Goal: Task Accomplishment & Management: Manage account settings

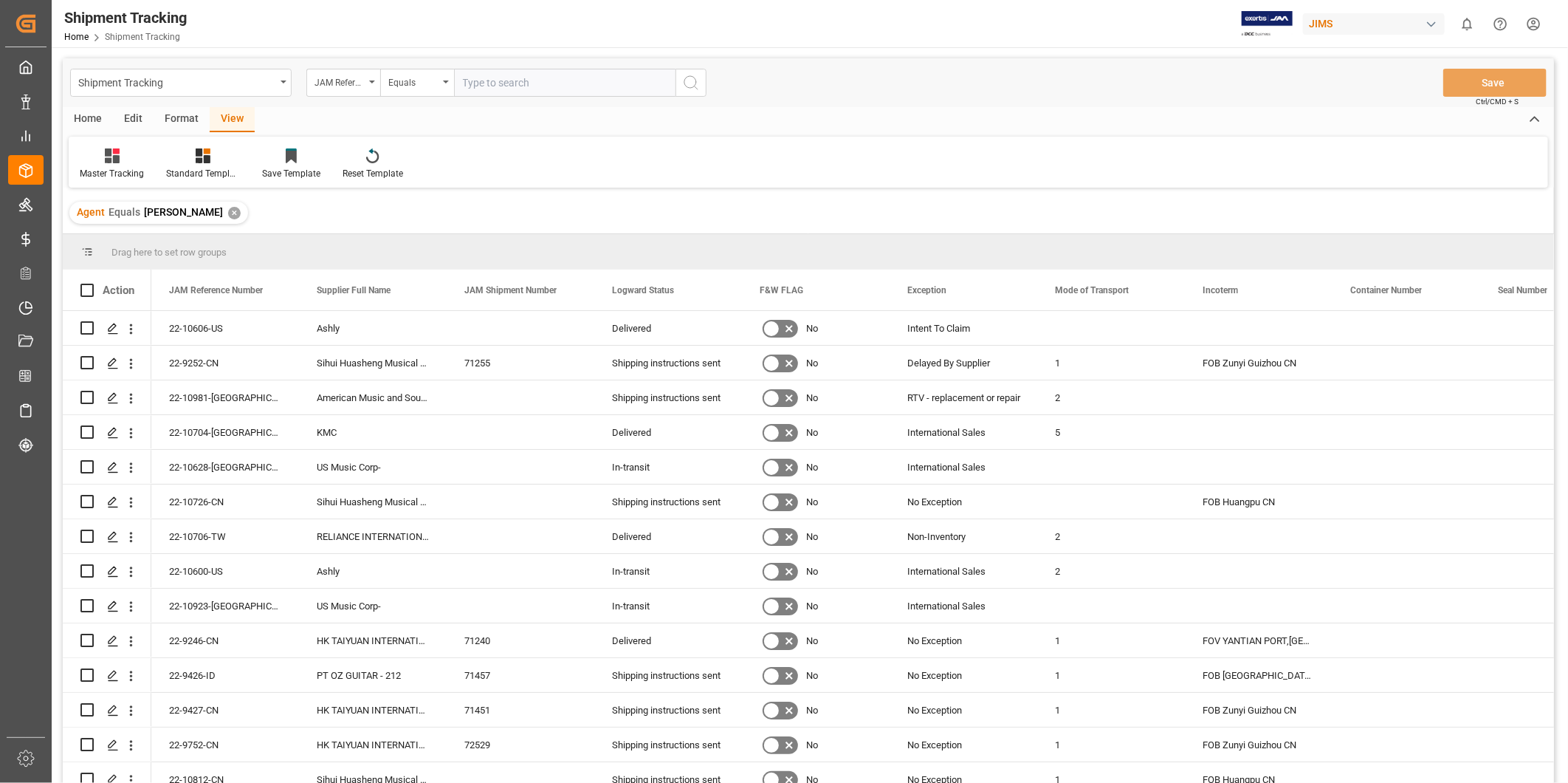
scroll to position [2999, 0]
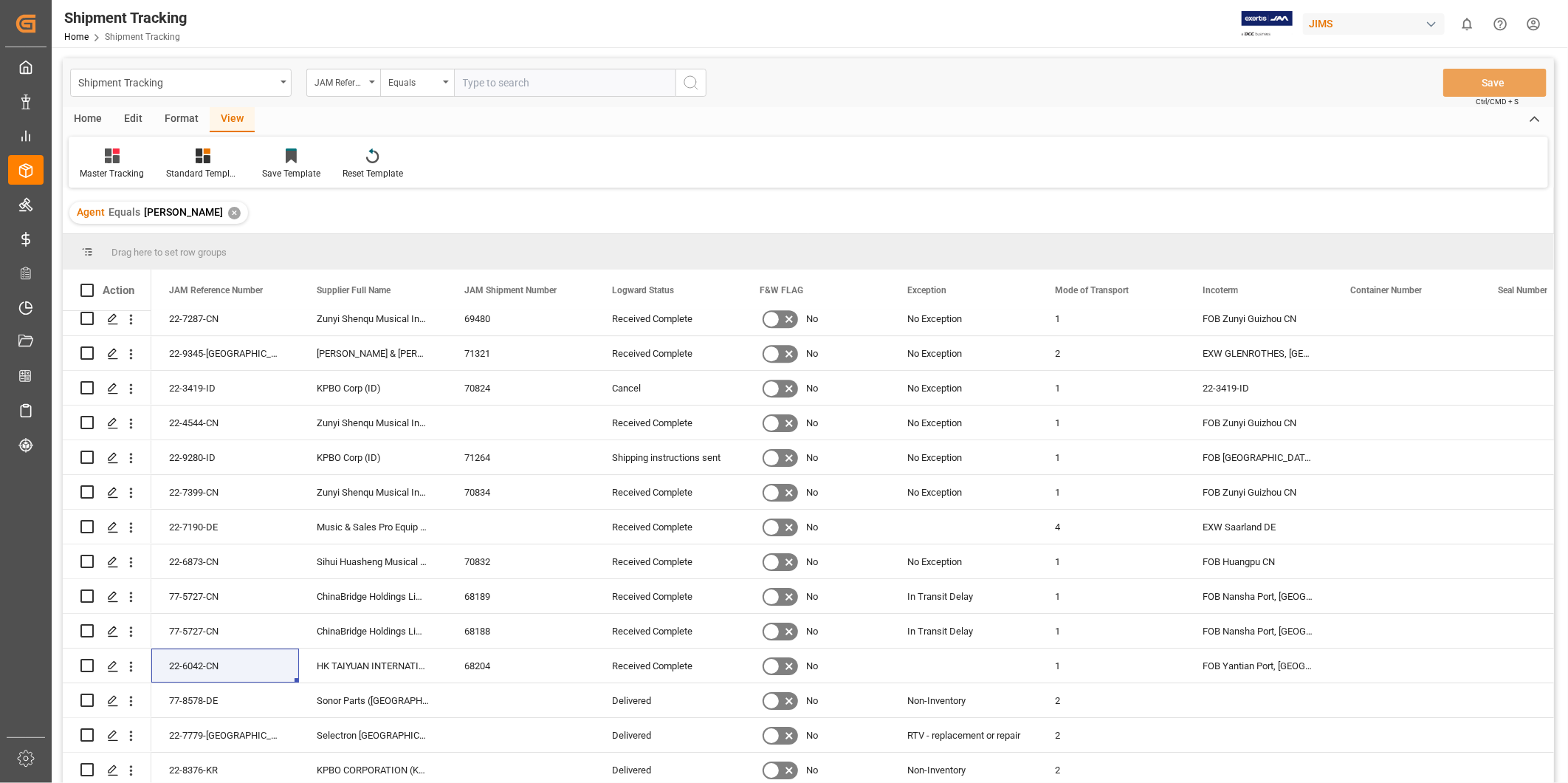
click at [471, 76] on input "text" at bounding box center [564, 82] width 221 height 28
paste input "22-10619-[GEOGRAPHIC_DATA]"
type input "22-10619-[GEOGRAPHIC_DATA]"
click at [681, 82] on button "search button" at bounding box center [691, 82] width 31 height 28
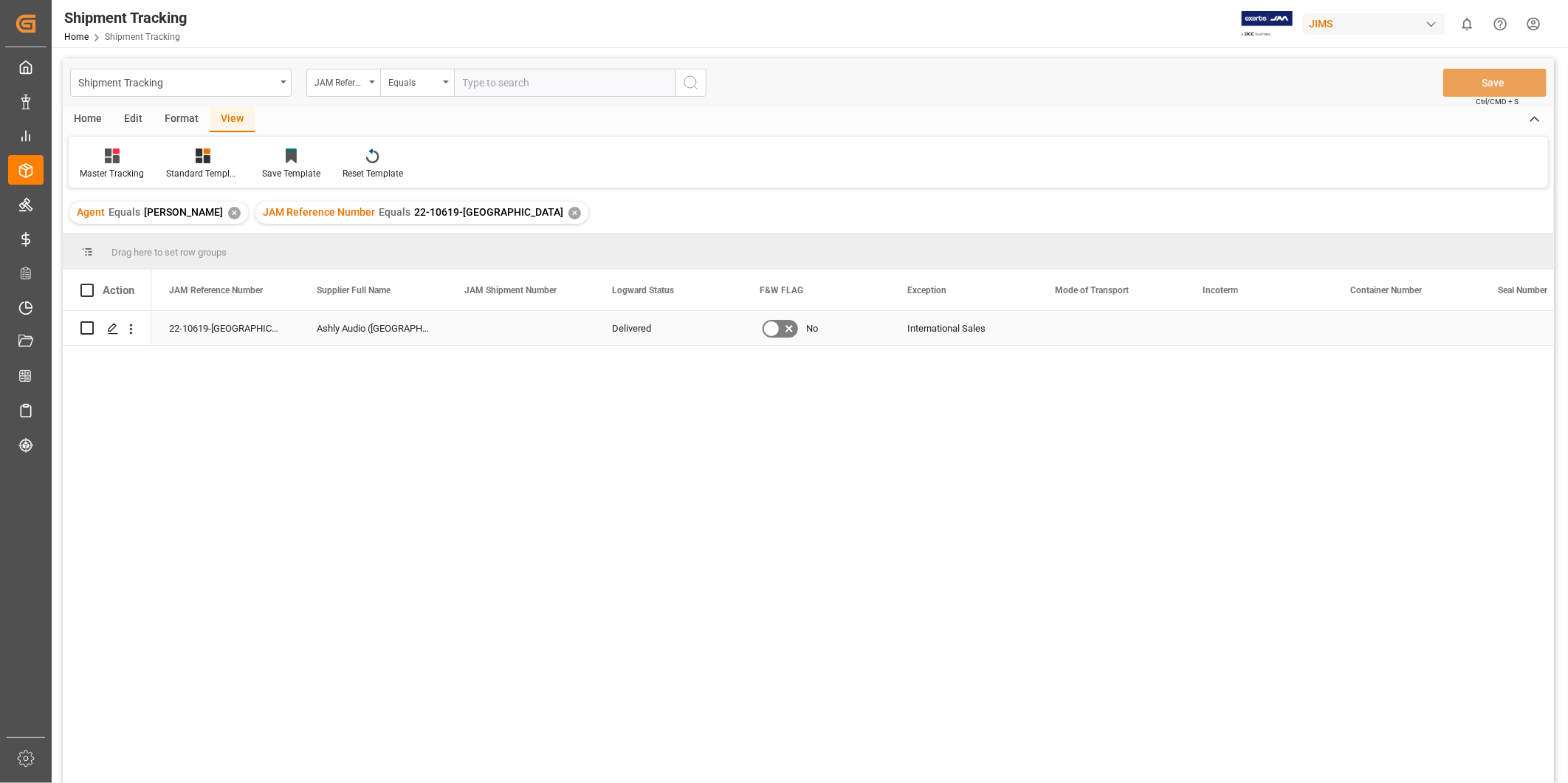
click at [664, 334] on div "Delivered" at bounding box center [668, 328] width 113 height 34
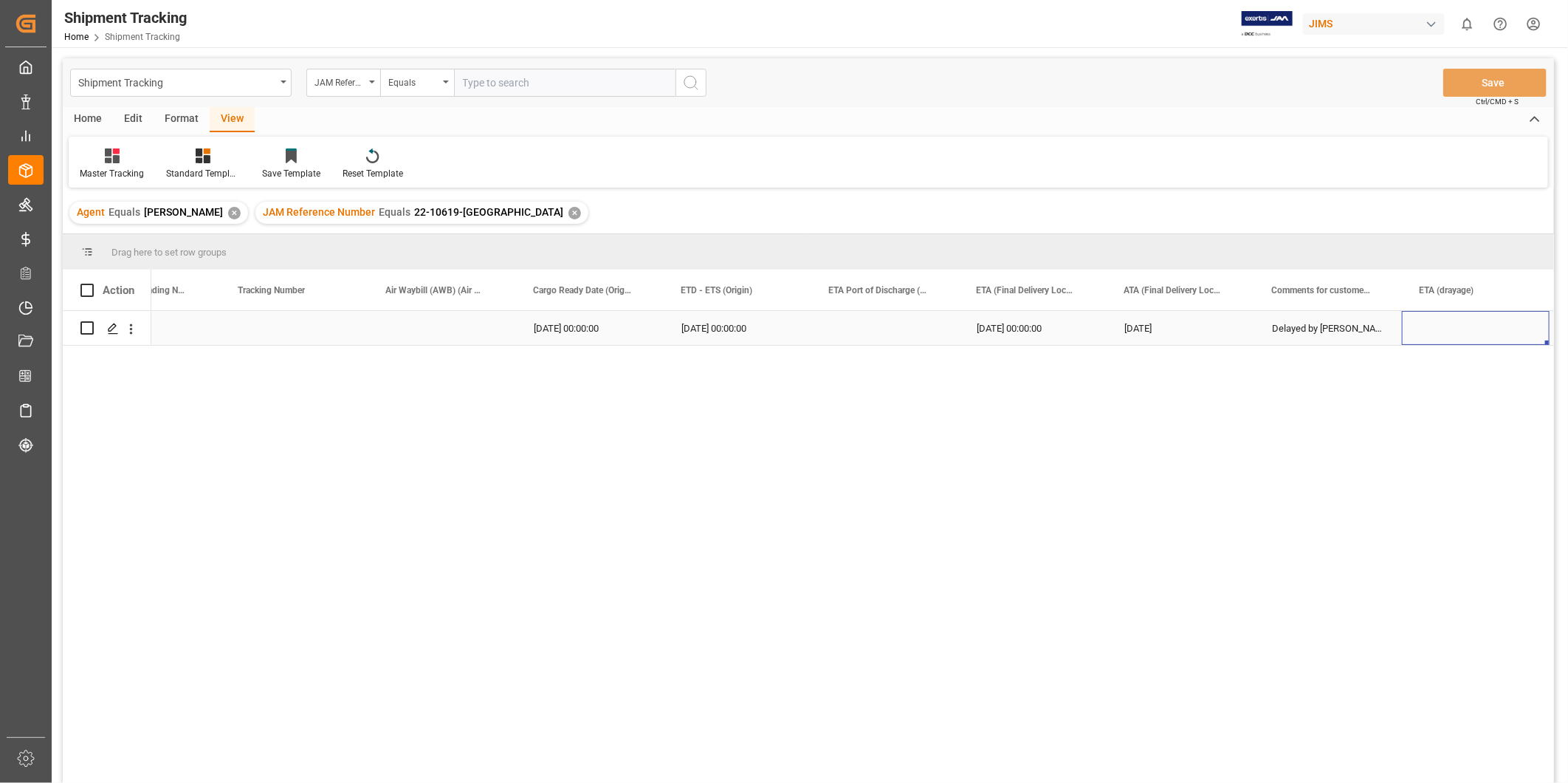
scroll to position [0, 1993]
click at [1194, 335] on div "Delayed by [PERSON_NAME]" at bounding box center [1185, 327] width 148 height 34
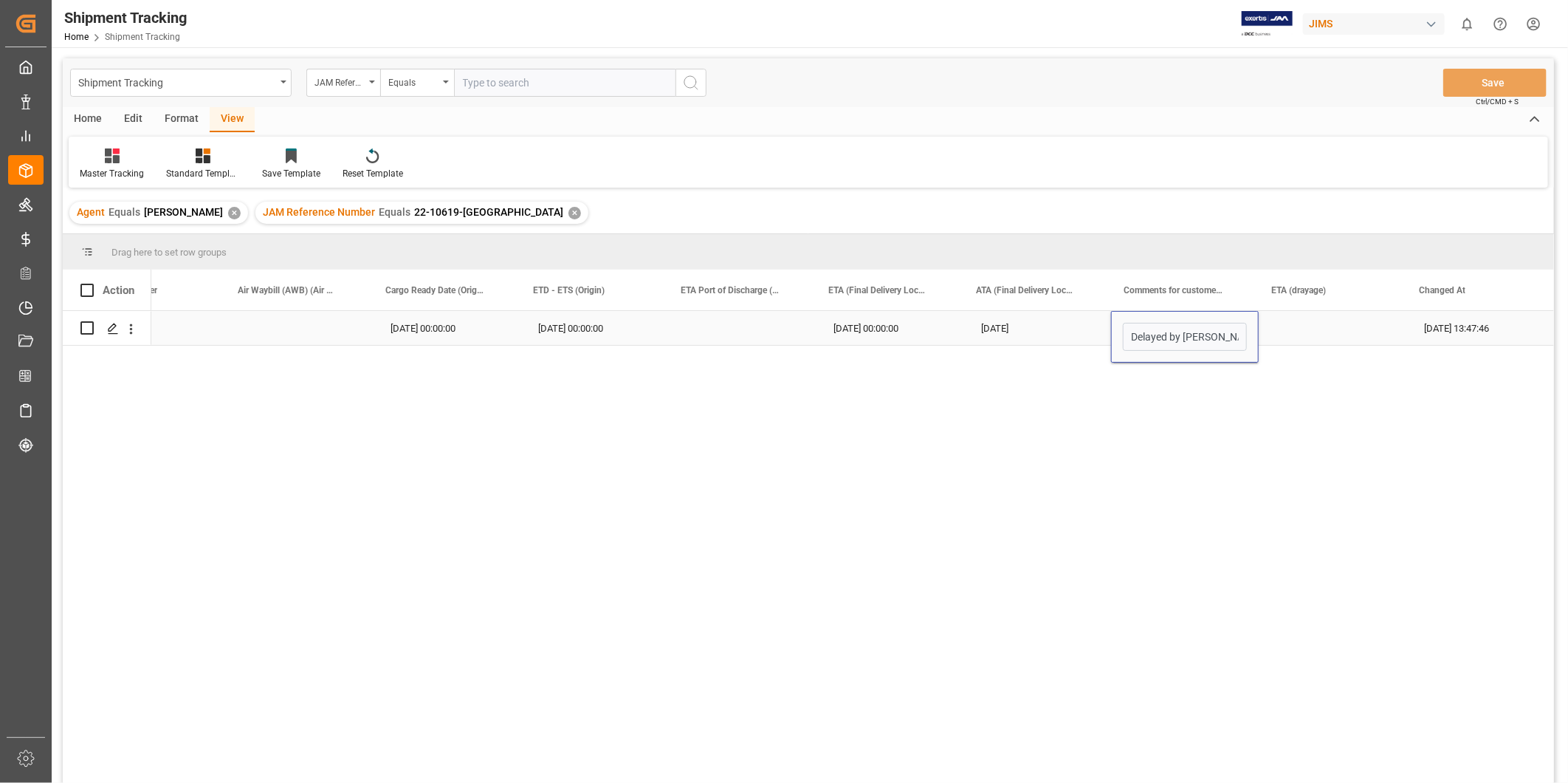
click at [1194, 335] on input "Delayed by [PERSON_NAME]" at bounding box center [1185, 336] width 124 height 28
type input "Shipment Lost by FEDEX"
click at [1517, 85] on button "Save" at bounding box center [1494, 82] width 103 height 28
click at [772, 331] on div "Press SPACE to select this row." at bounding box center [742, 327] width 148 height 34
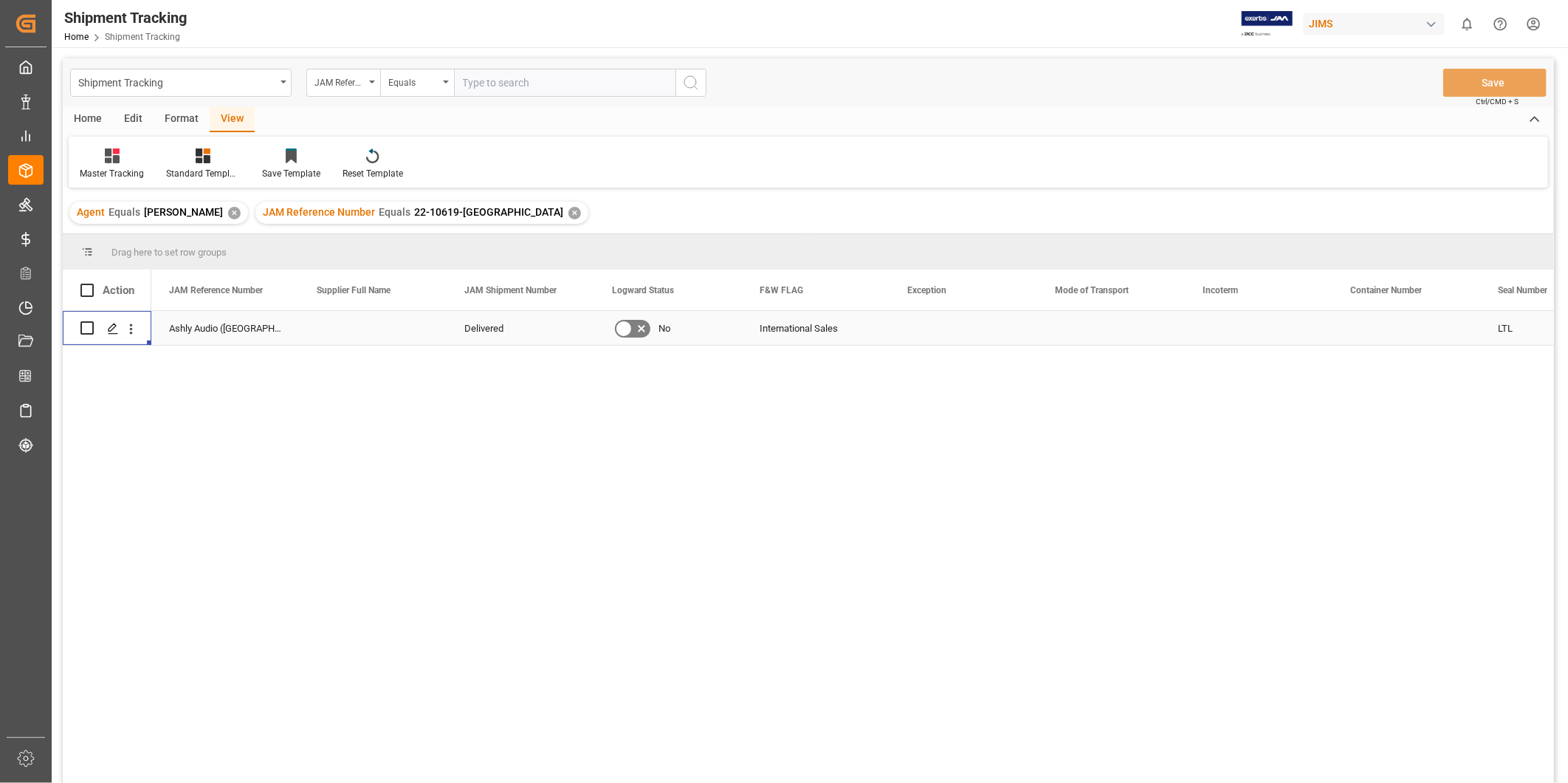
scroll to position [0, 0]
click at [215, 325] on div "22-10619-[GEOGRAPHIC_DATA]" at bounding box center [224, 327] width 148 height 34
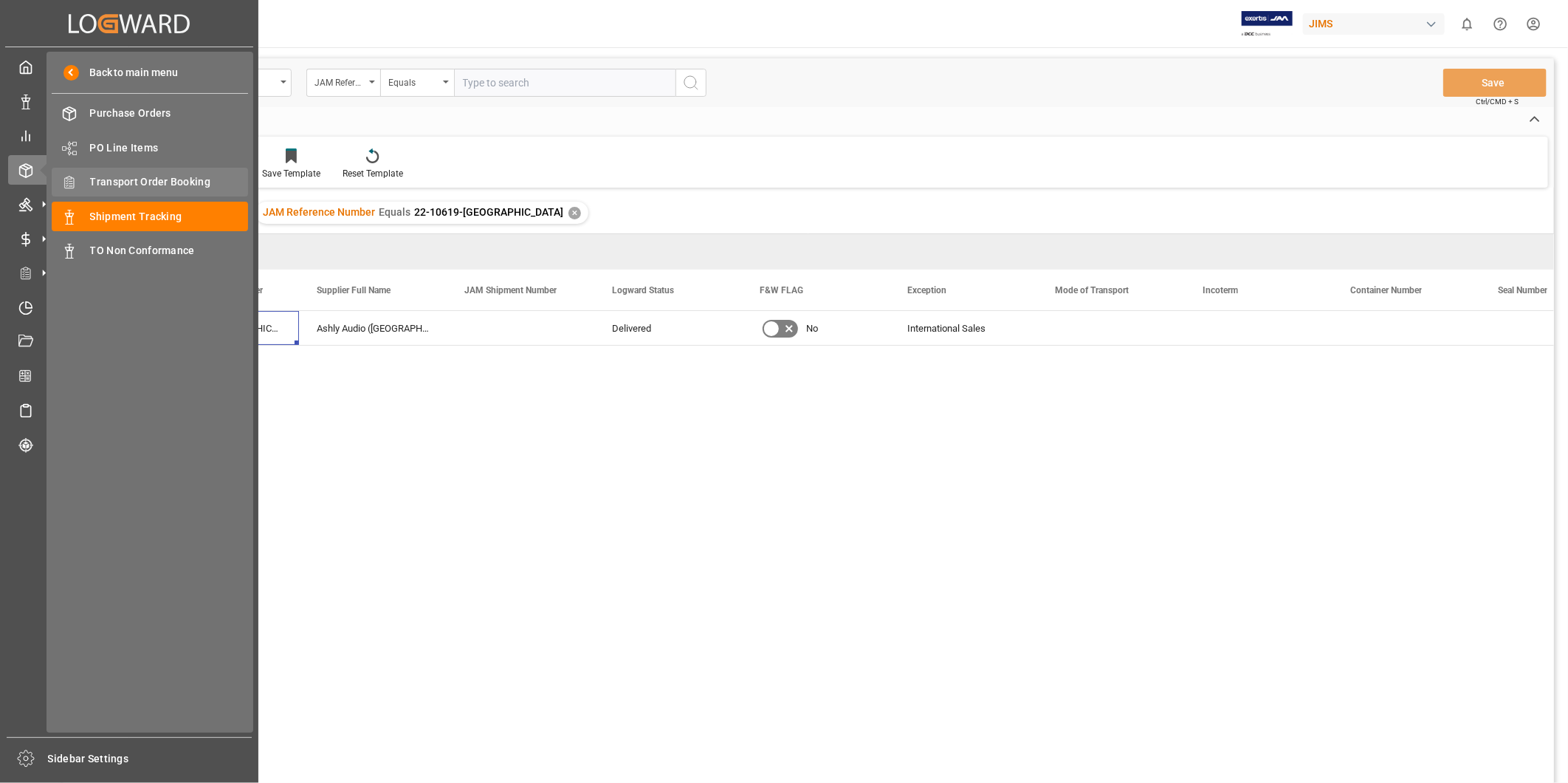
click at [135, 187] on span "Transport Order Booking" at bounding box center [170, 182] width 159 height 16
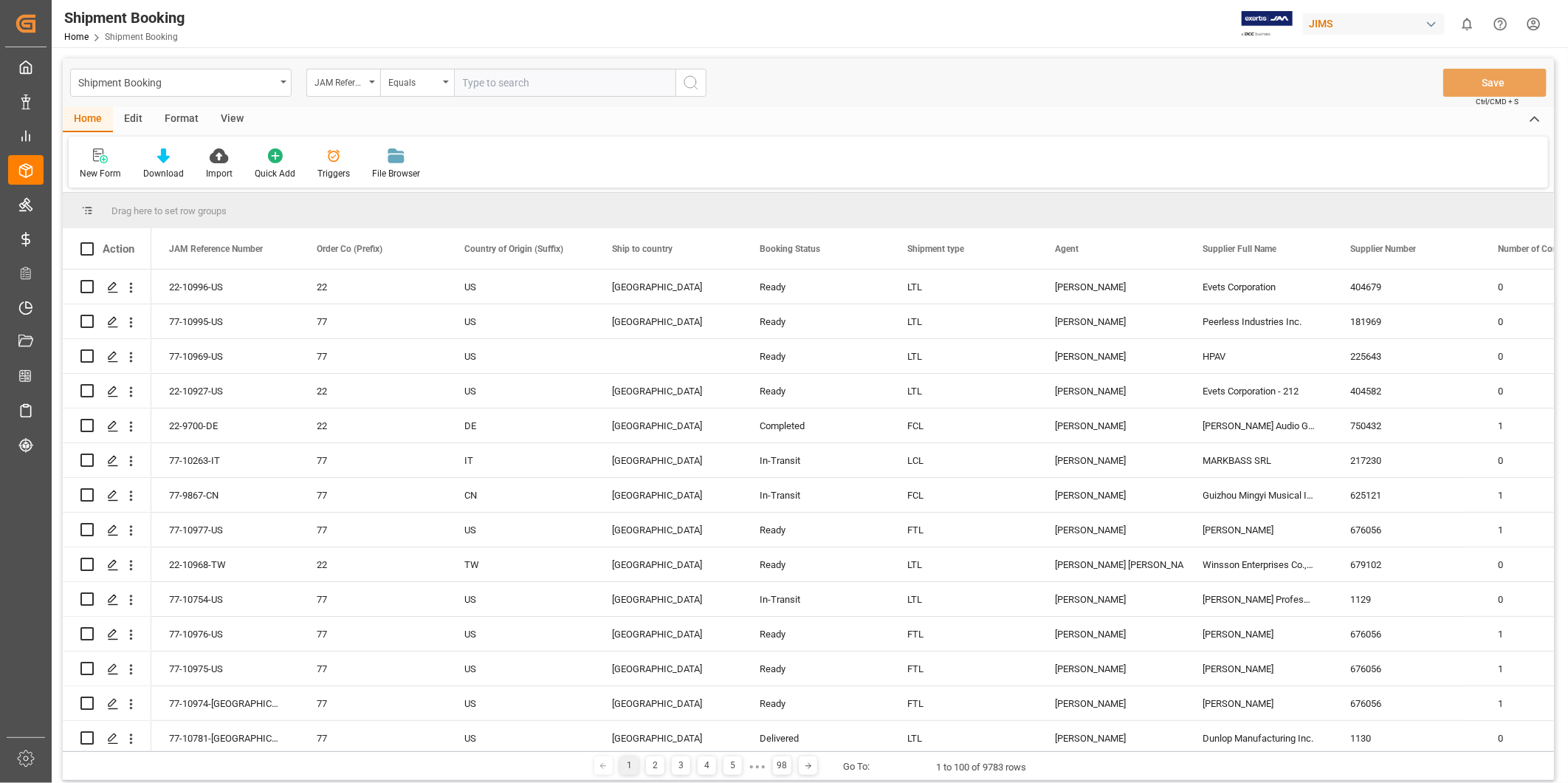
click at [484, 82] on input "text" at bounding box center [564, 82] width 221 height 28
paste input "22-10619-[GEOGRAPHIC_DATA]"
type input "22-10619-[GEOGRAPHIC_DATA]"
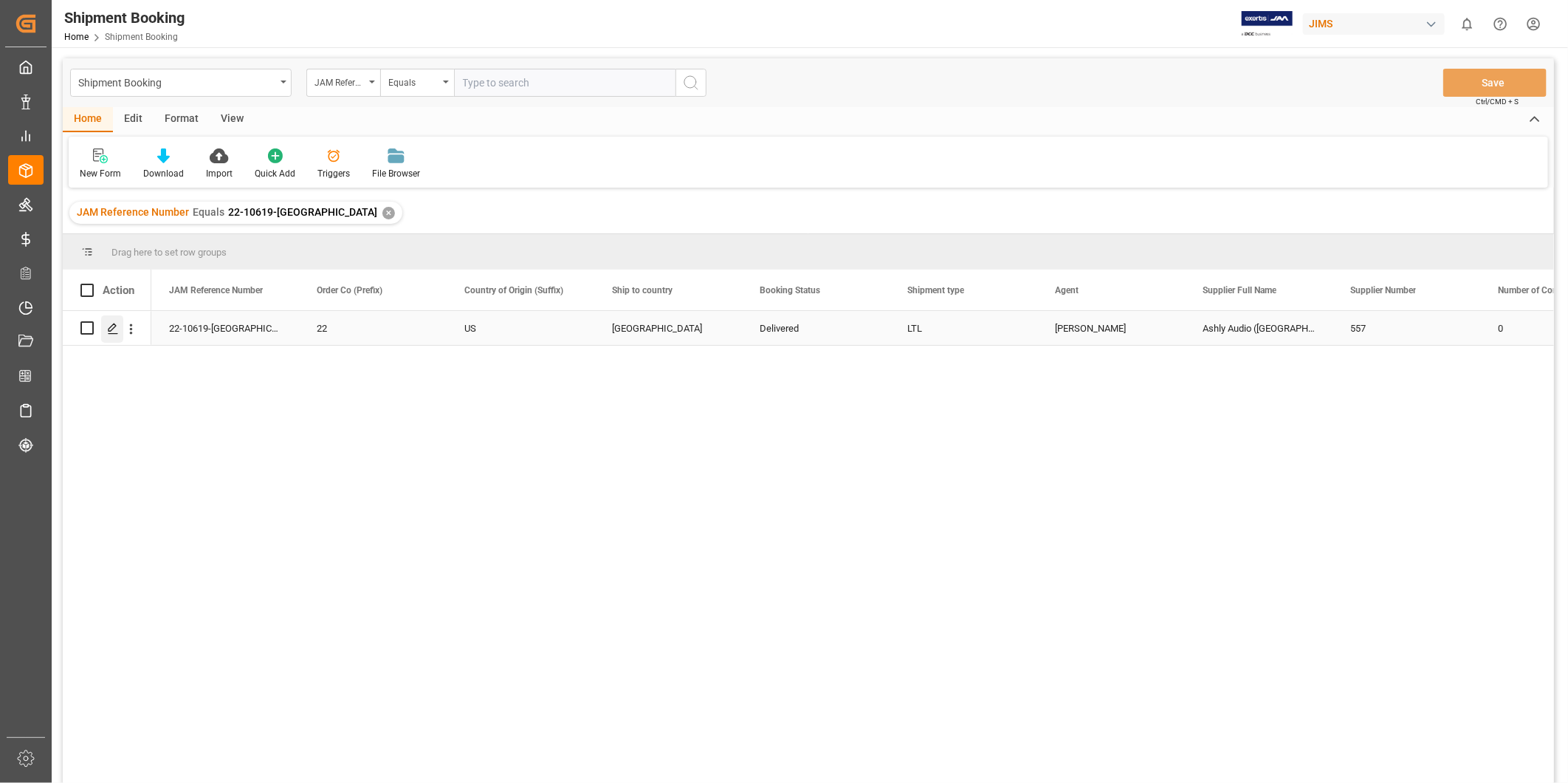
click at [117, 325] on icon "Press SPACE to select this row." at bounding box center [113, 328] width 12 height 12
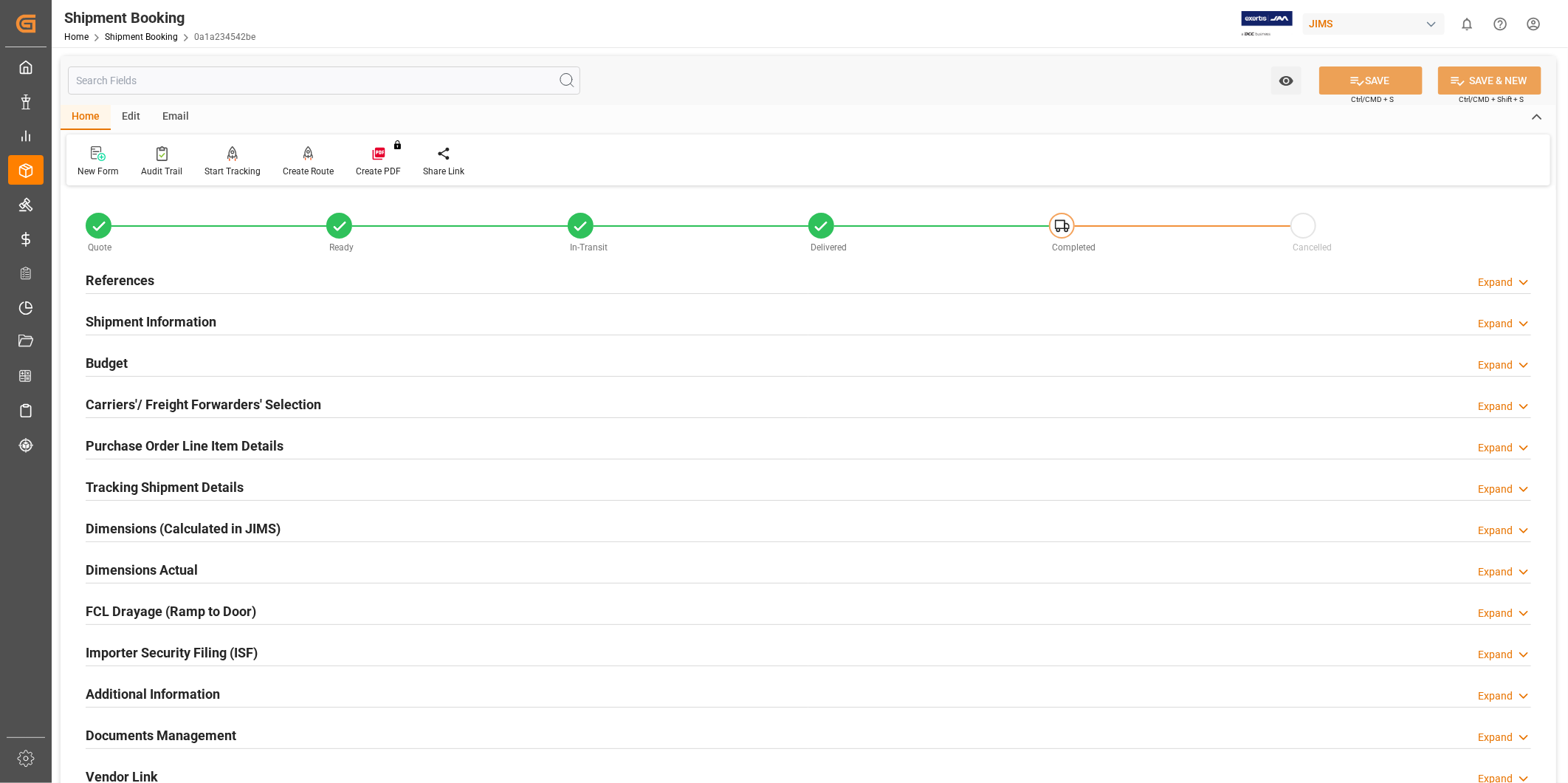
scroll to position [327, 0]
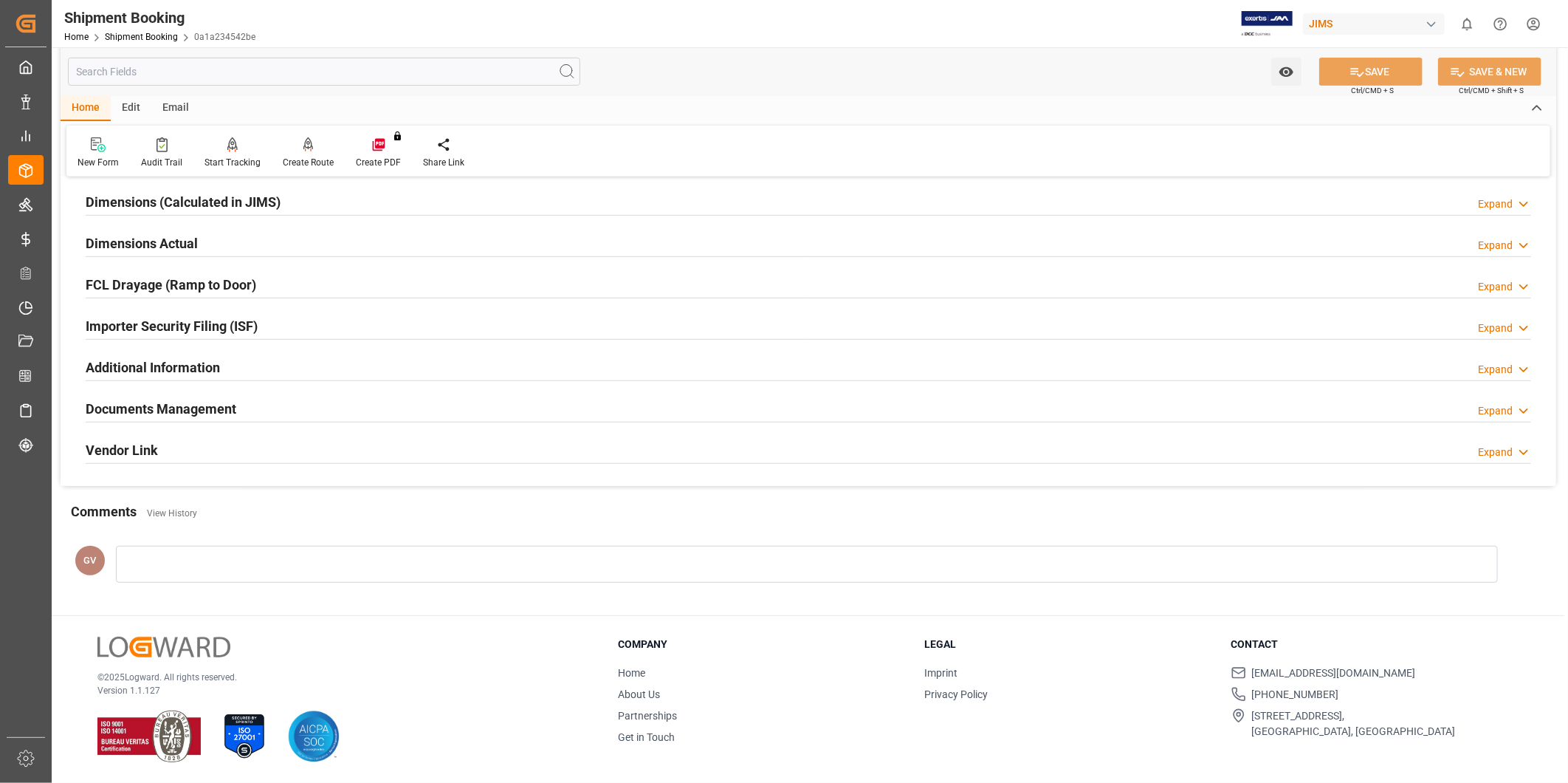
click at [597, 403] on div "Documents Management Expand" at bounding box center [808, 408] width 1446 height 28
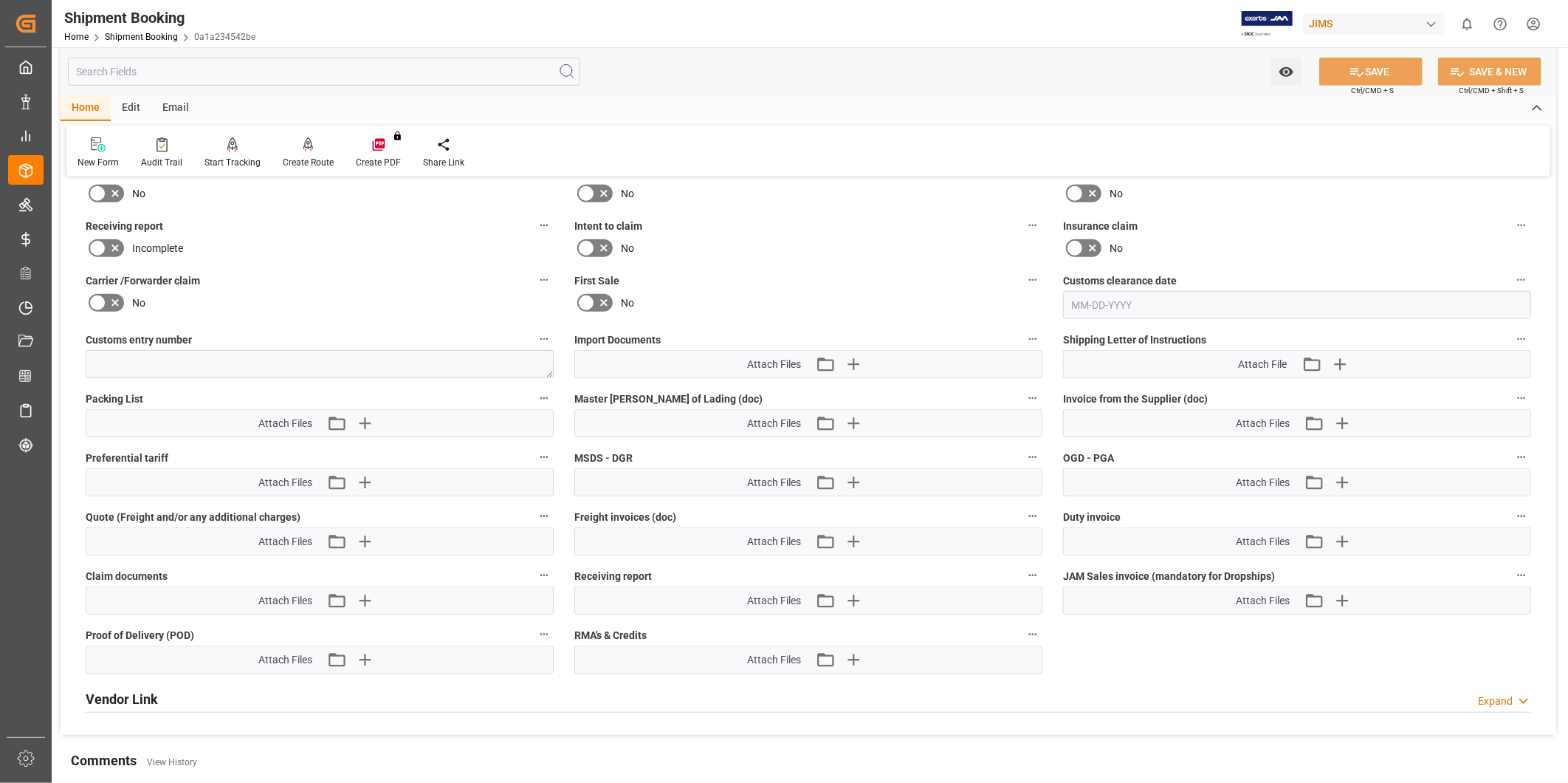
scroll to position [737, 0]
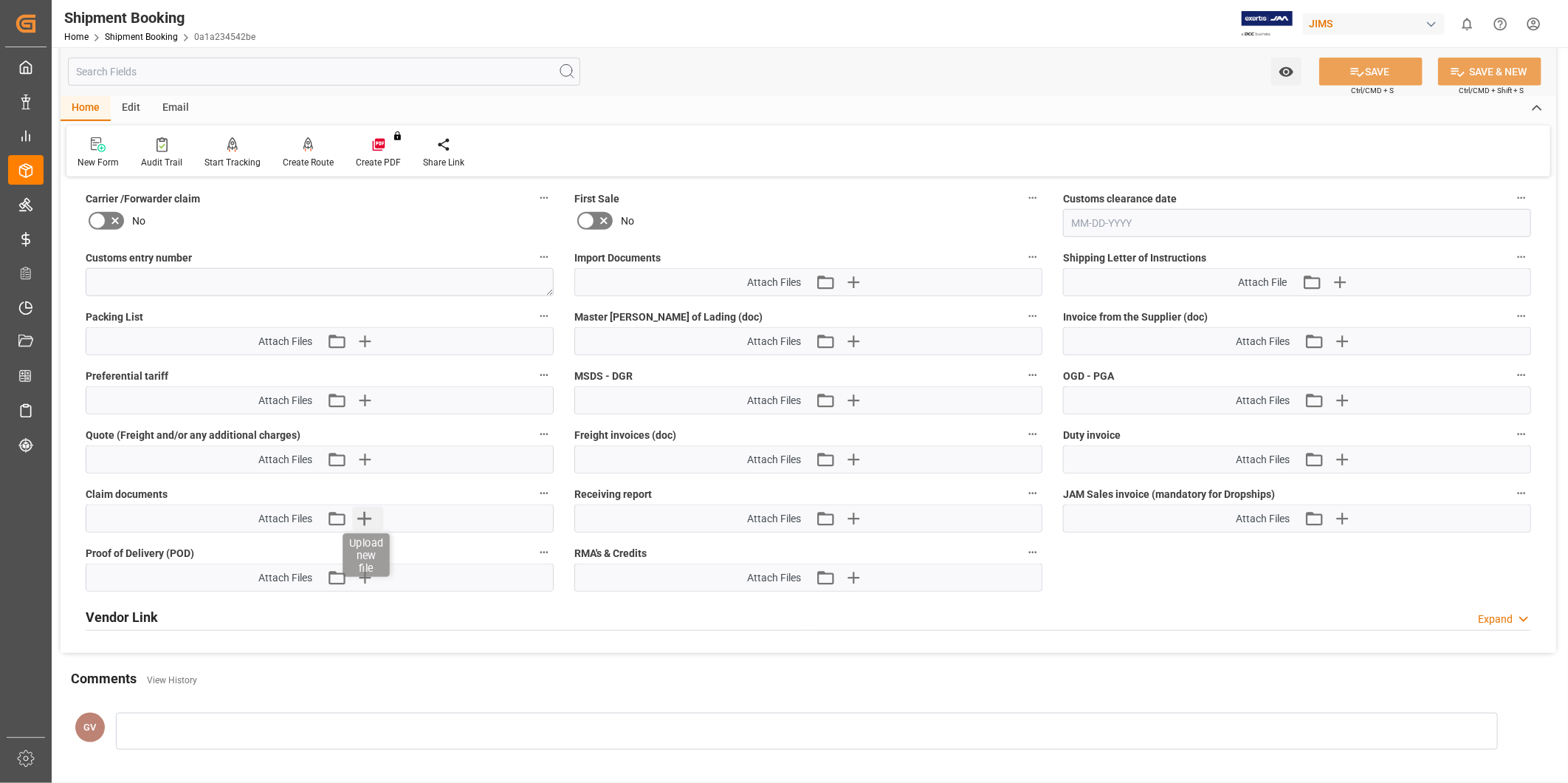
click at [370, 513] on icon "button" at bounding box center [365, 518] width 24 height 24
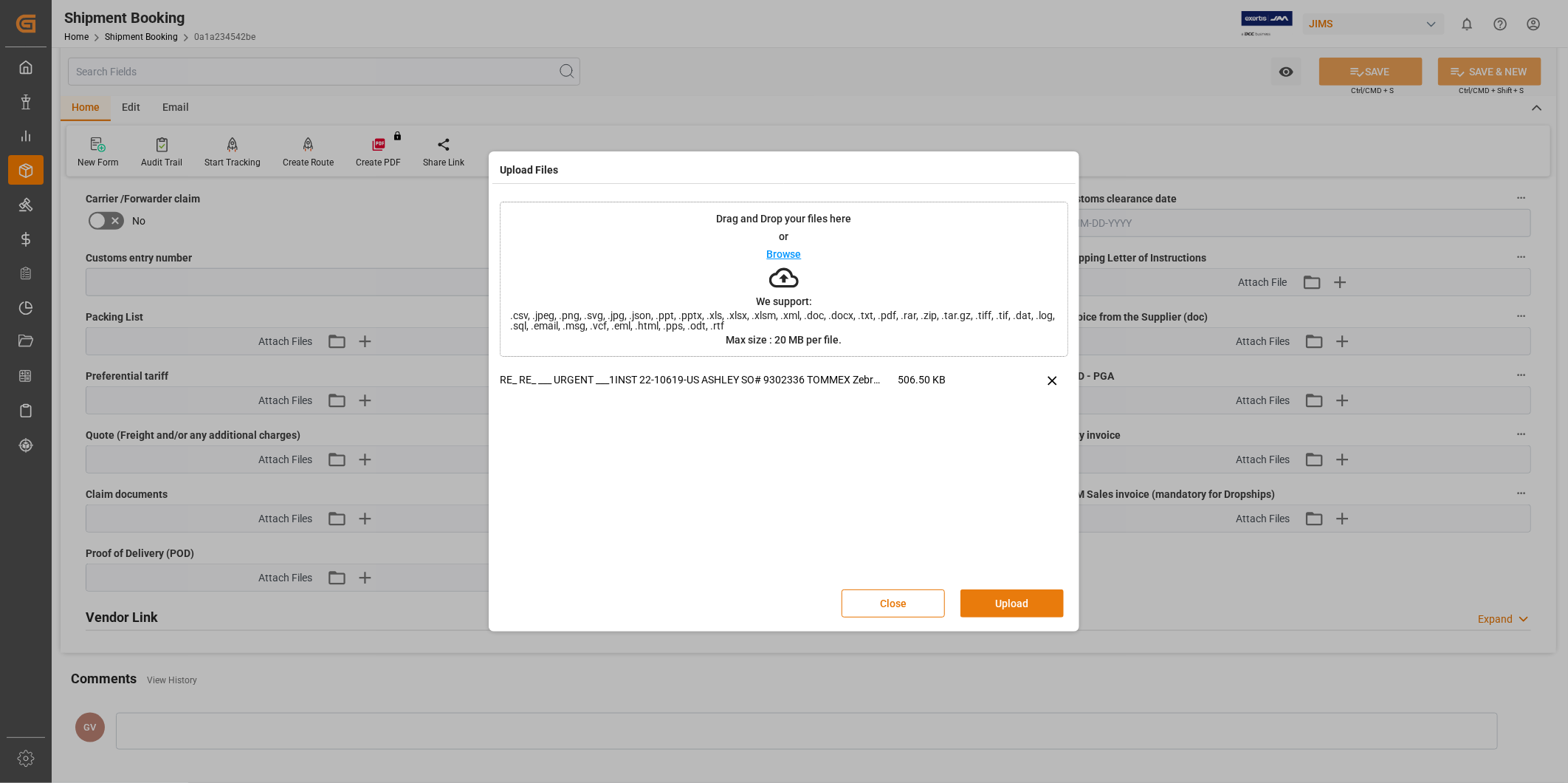
click at [1023, 602] on button "Upload" at bounding box center [1011, 603] width 103 height 28
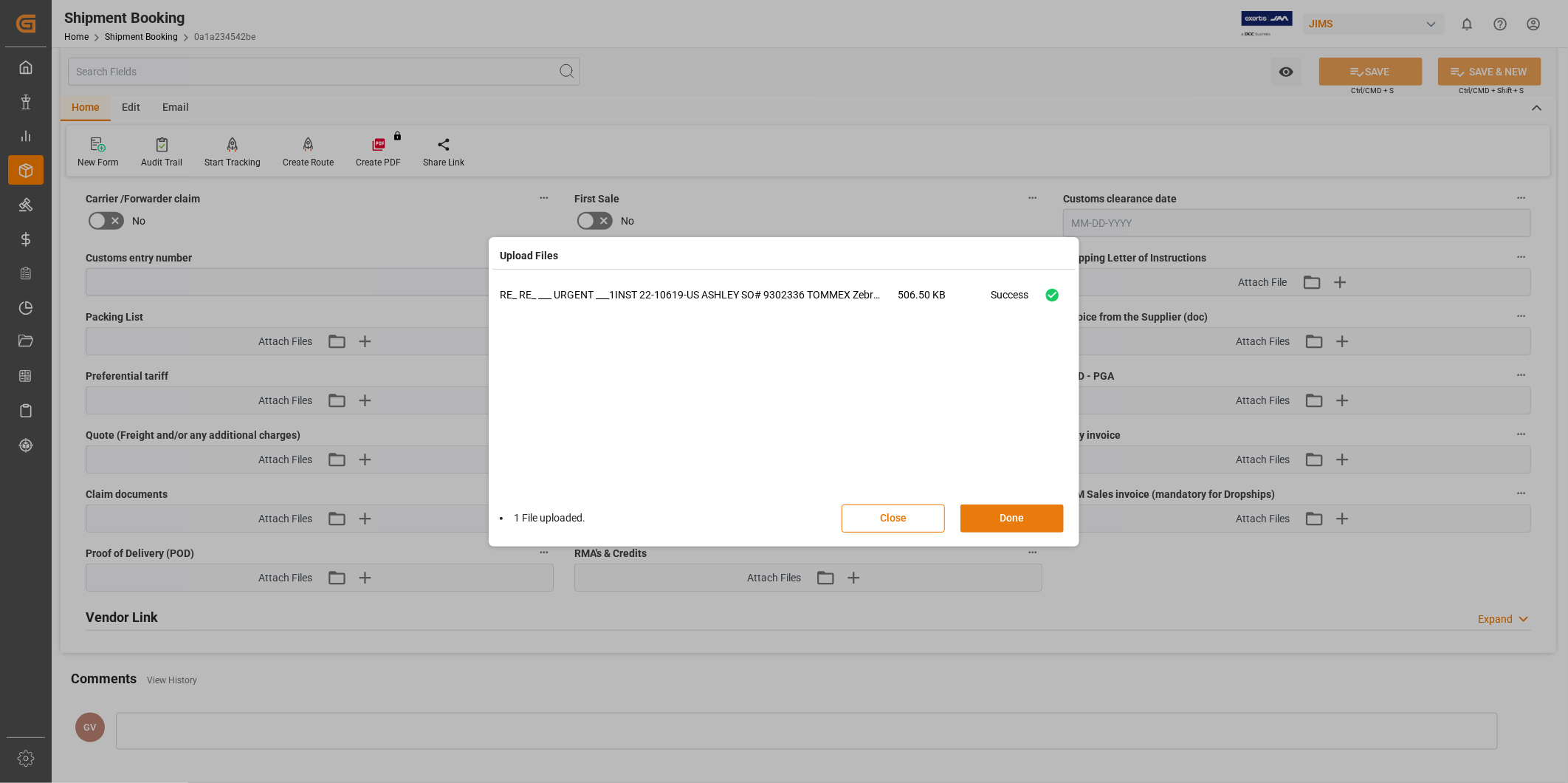
click at [1058, 514] on button "Done" at bounding box center [1011, 518] width 103 height 28
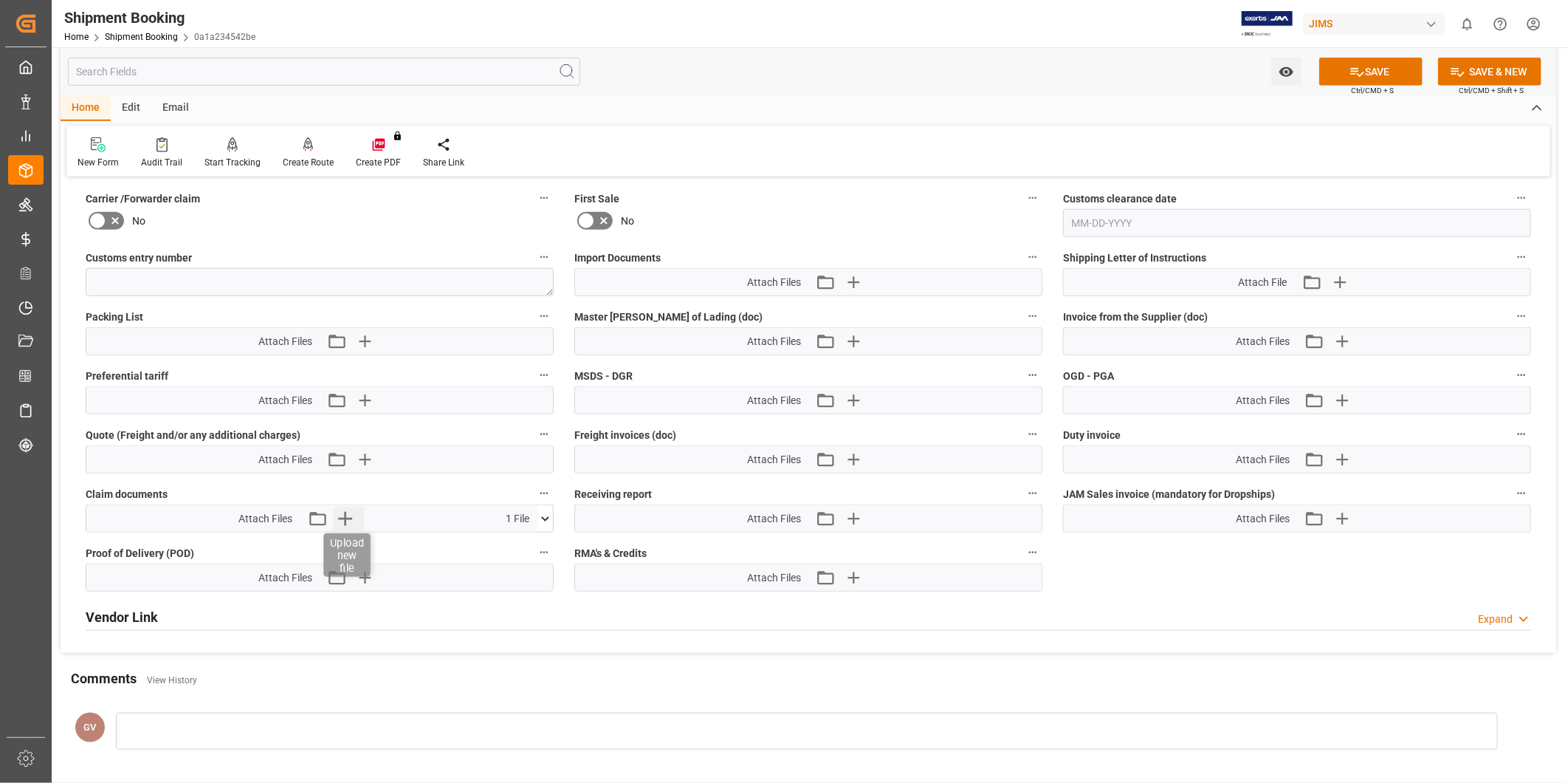
click at [349, 515] on icon "button" at bounding box center [345, 518] width 14 height 14
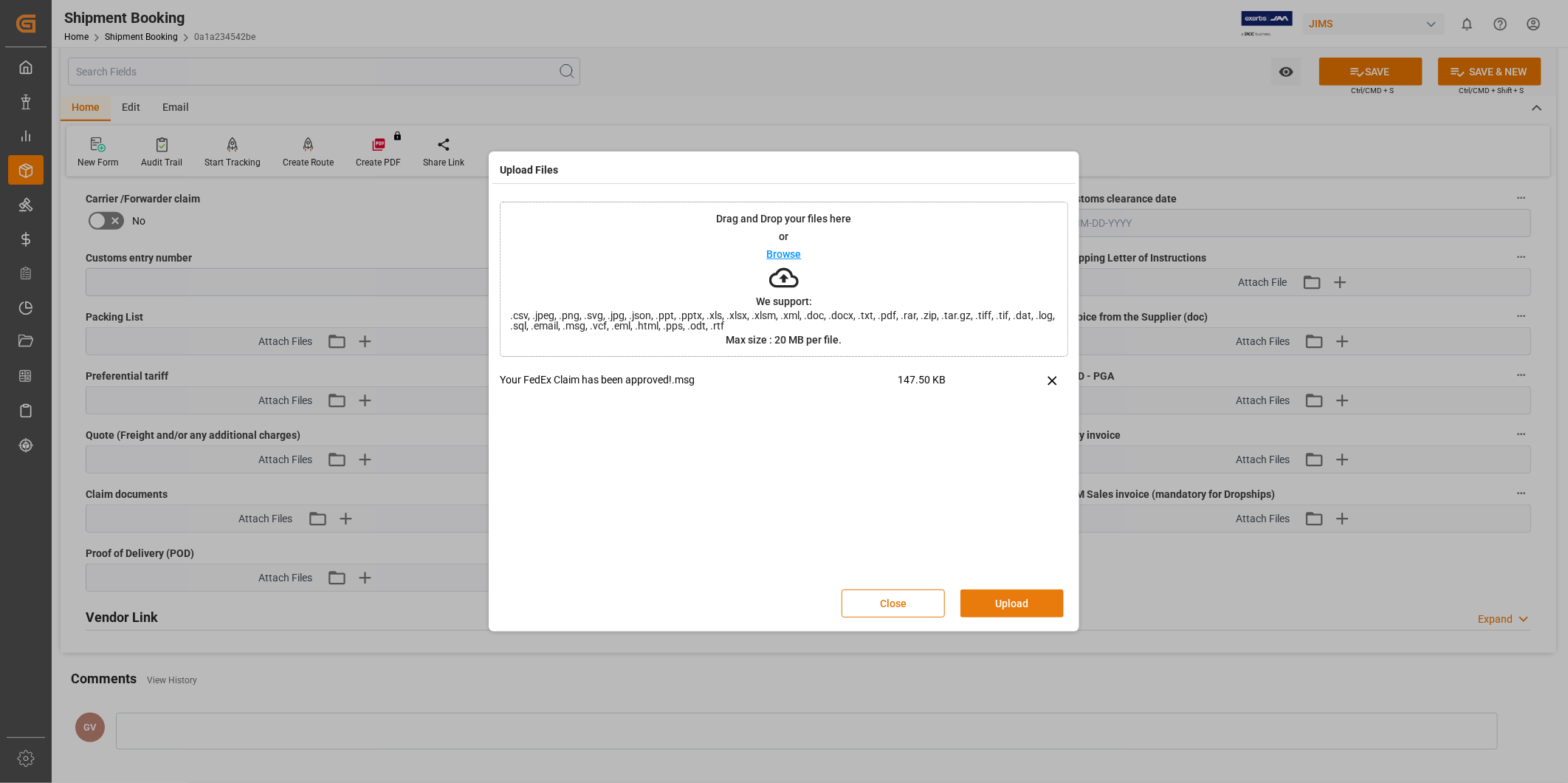
click at [1038, 601] on button "Upload" at bounding box center [1011, 603] width 103 height 28
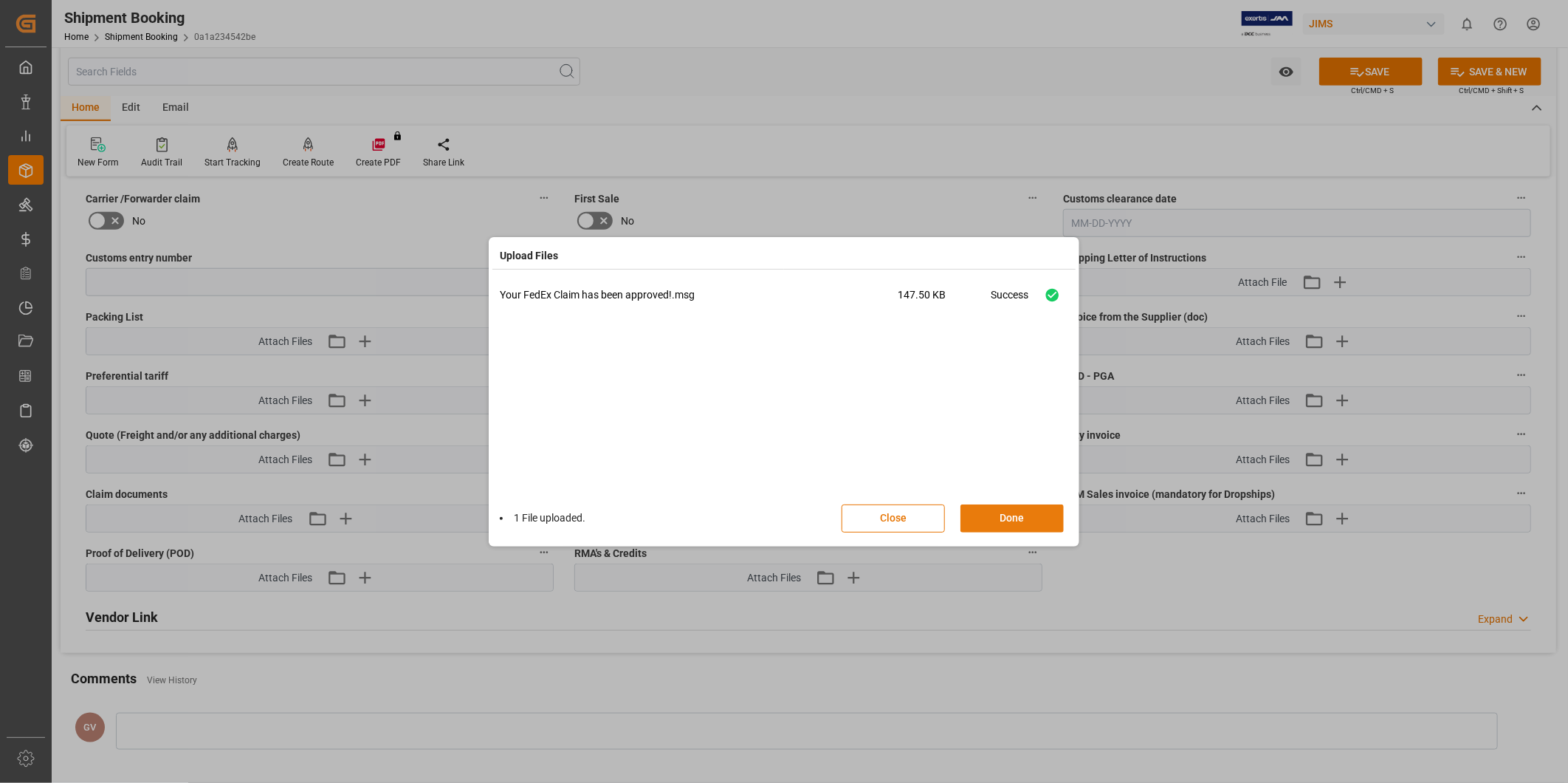
click at [1015, 513] on button "Done" at bounding box center [1011, 518] width 103 height 28
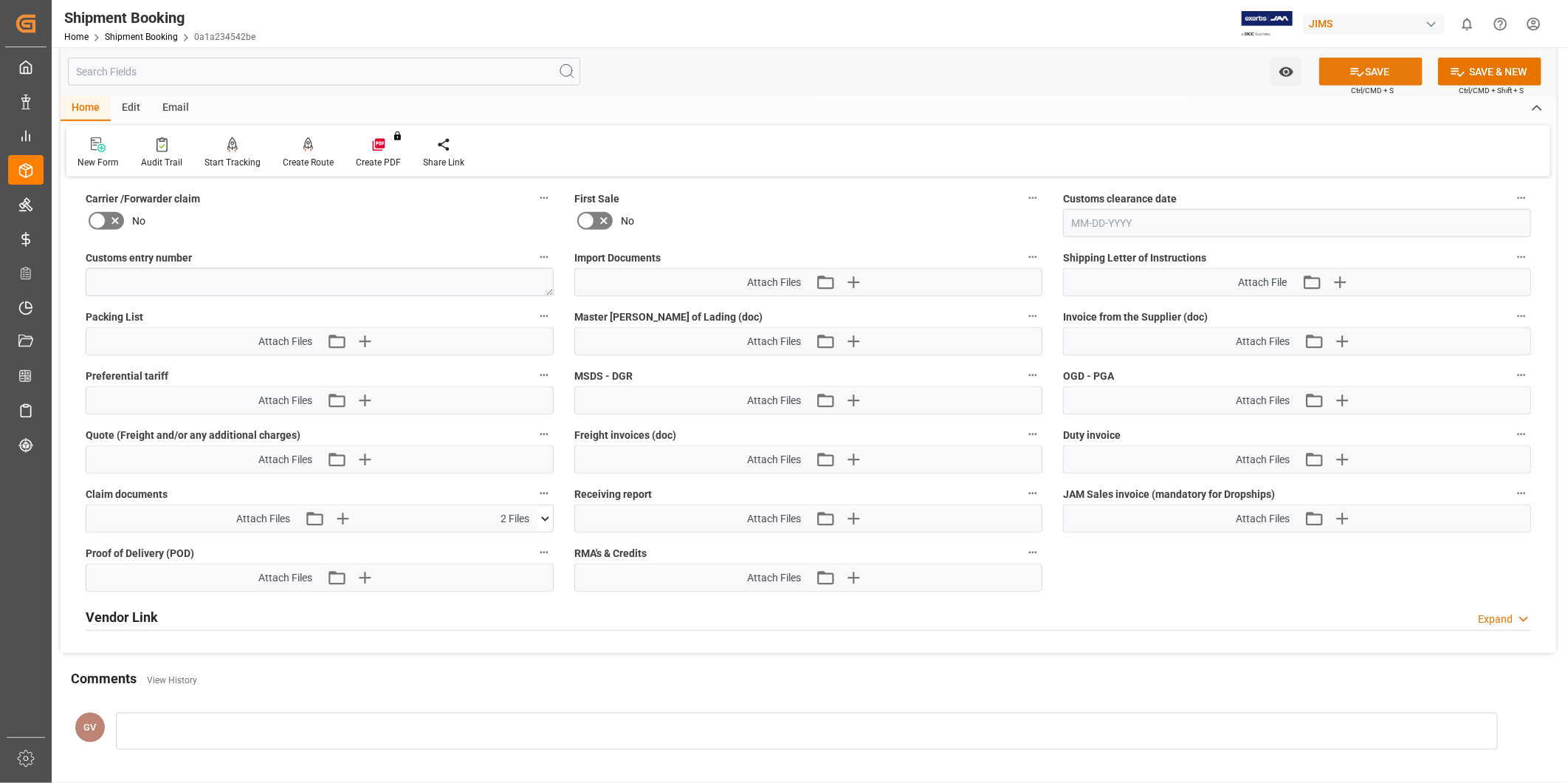
click at [1338, 79] on button "SAVE" at bounding box center [1371, 72] width 103 height 28
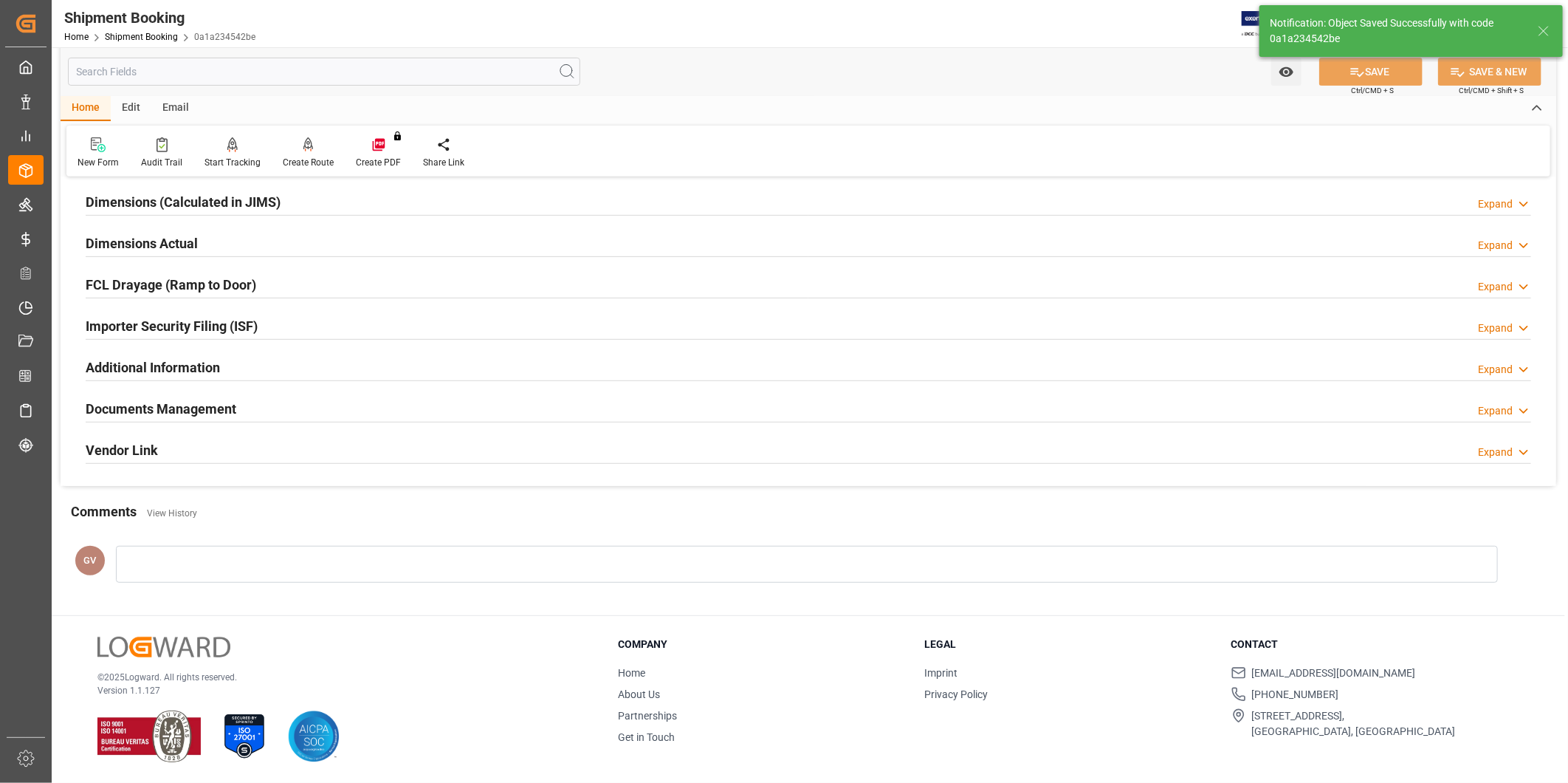
scroll to position [164, 0]
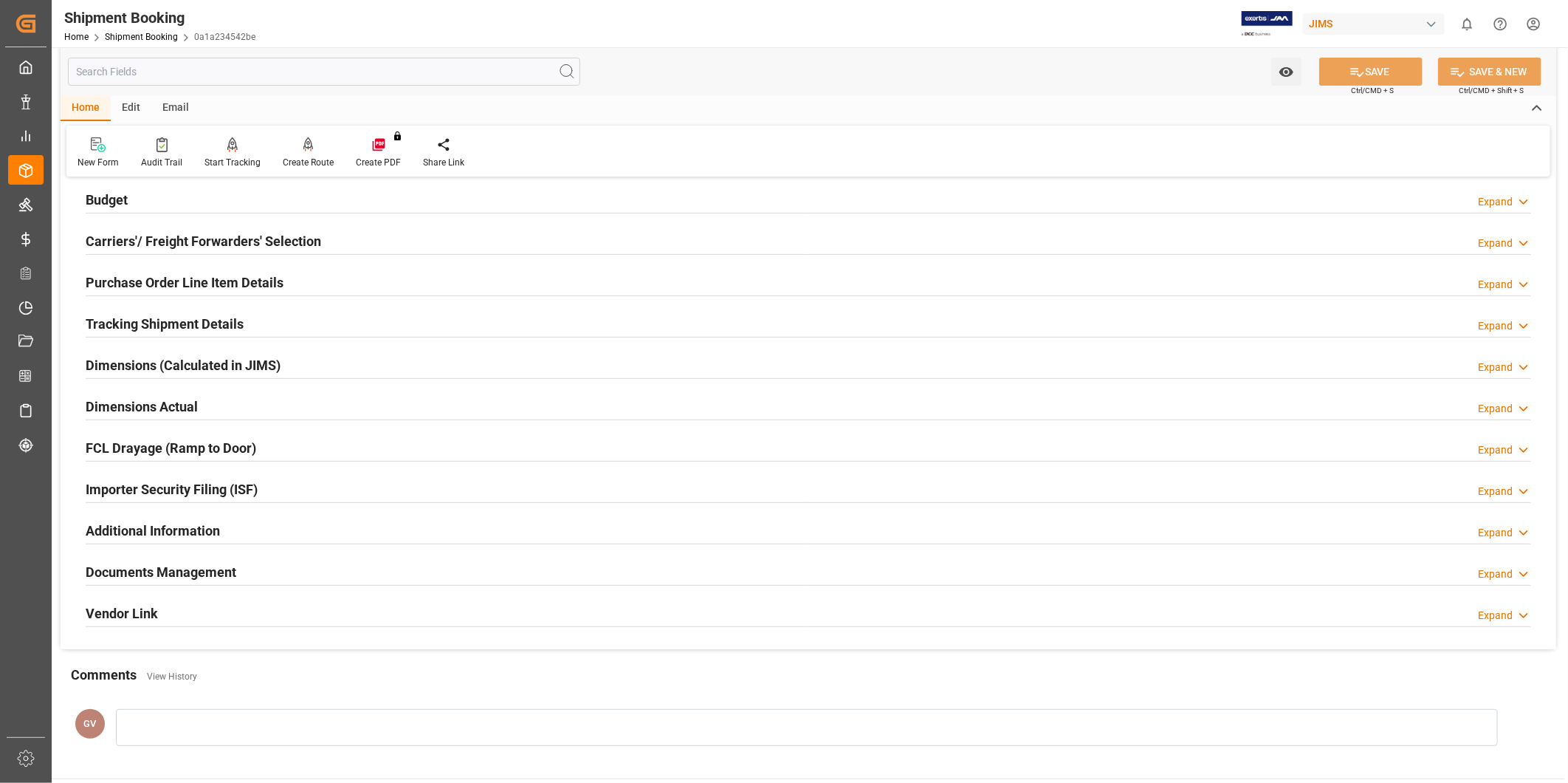
click at [184, 317] on h2 "Tracking Shipment Details" at bounding box center [164, 323] width 158 height 20
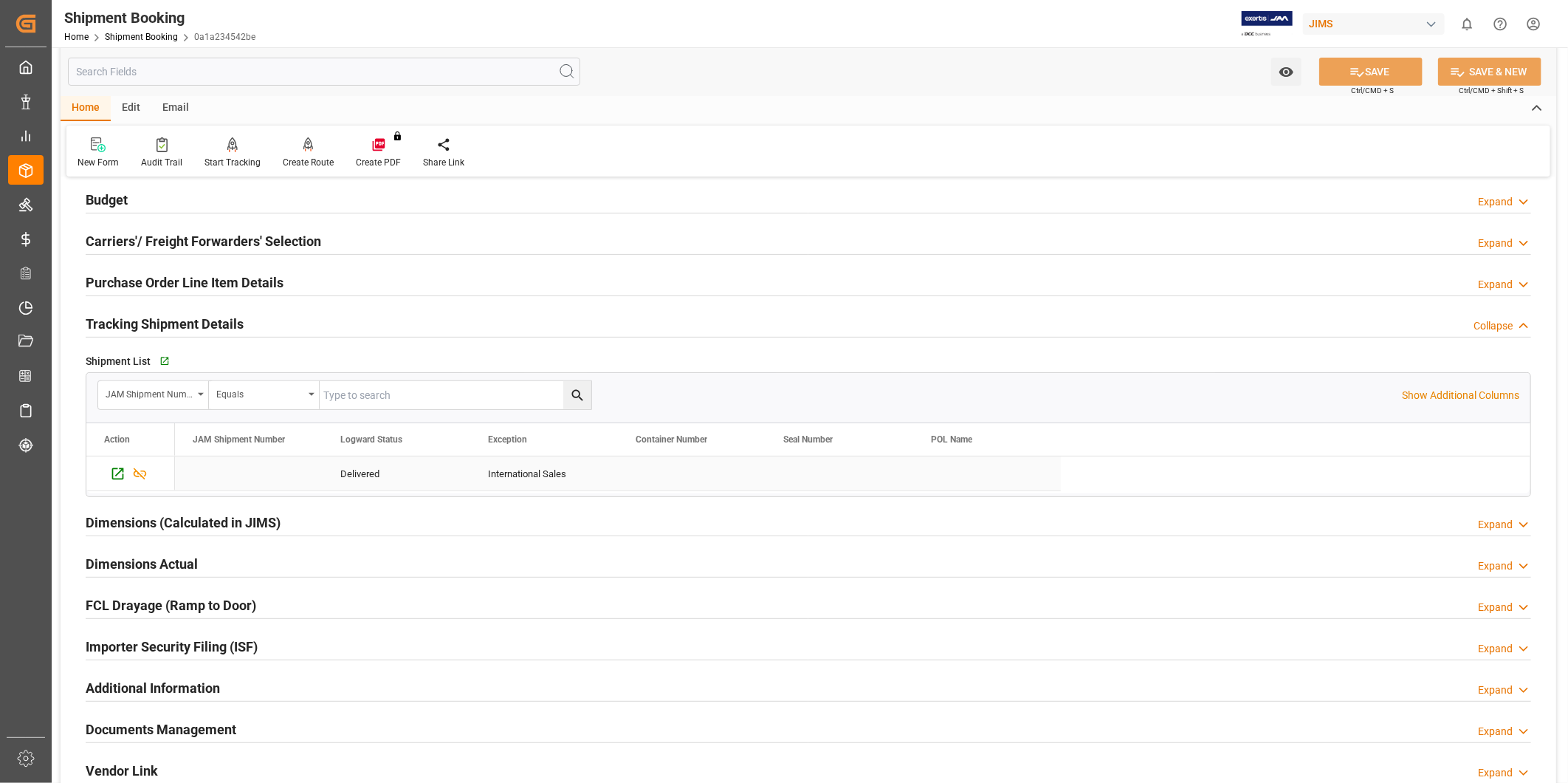
scroll to position [320, 0]
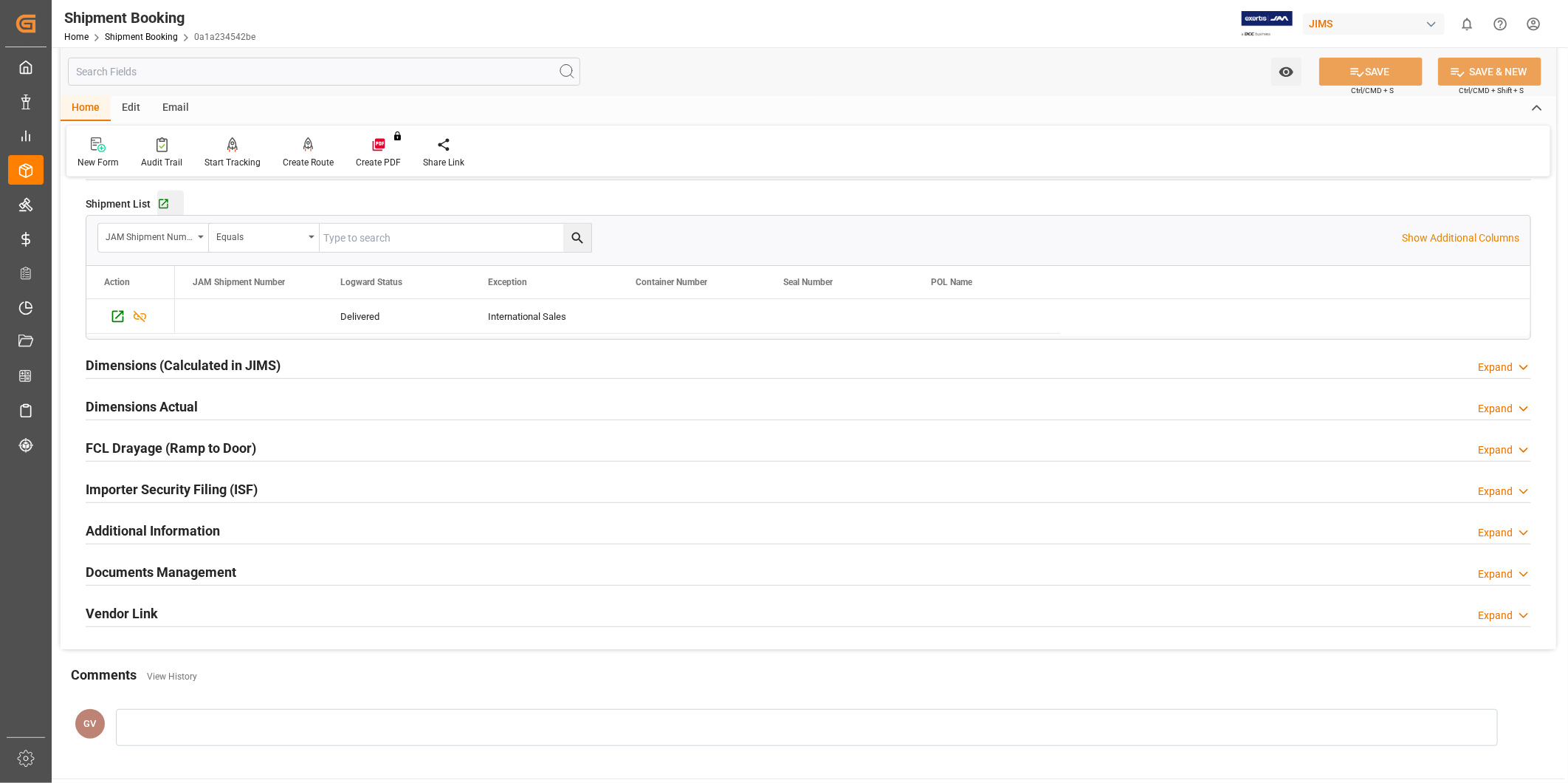
click at [175, 202] on div "Go to Shipment Tracking Grid" at bounding box center [170, 204] width 26 height 13
click at [808, 91] on div "Watch Option SAVE Ctrl/CMD + S SAVE & NEW Ctrl/CMD + Shift + S" at bounding box center [808, 72] width 1496 height 49
click at [524, 47] on header "Shipment Booking Home Shipment Booking 0a1a234542be [PERSON_NAME] 0 Notificatio…" at bounding box center [805, 24] width 1527 height 48
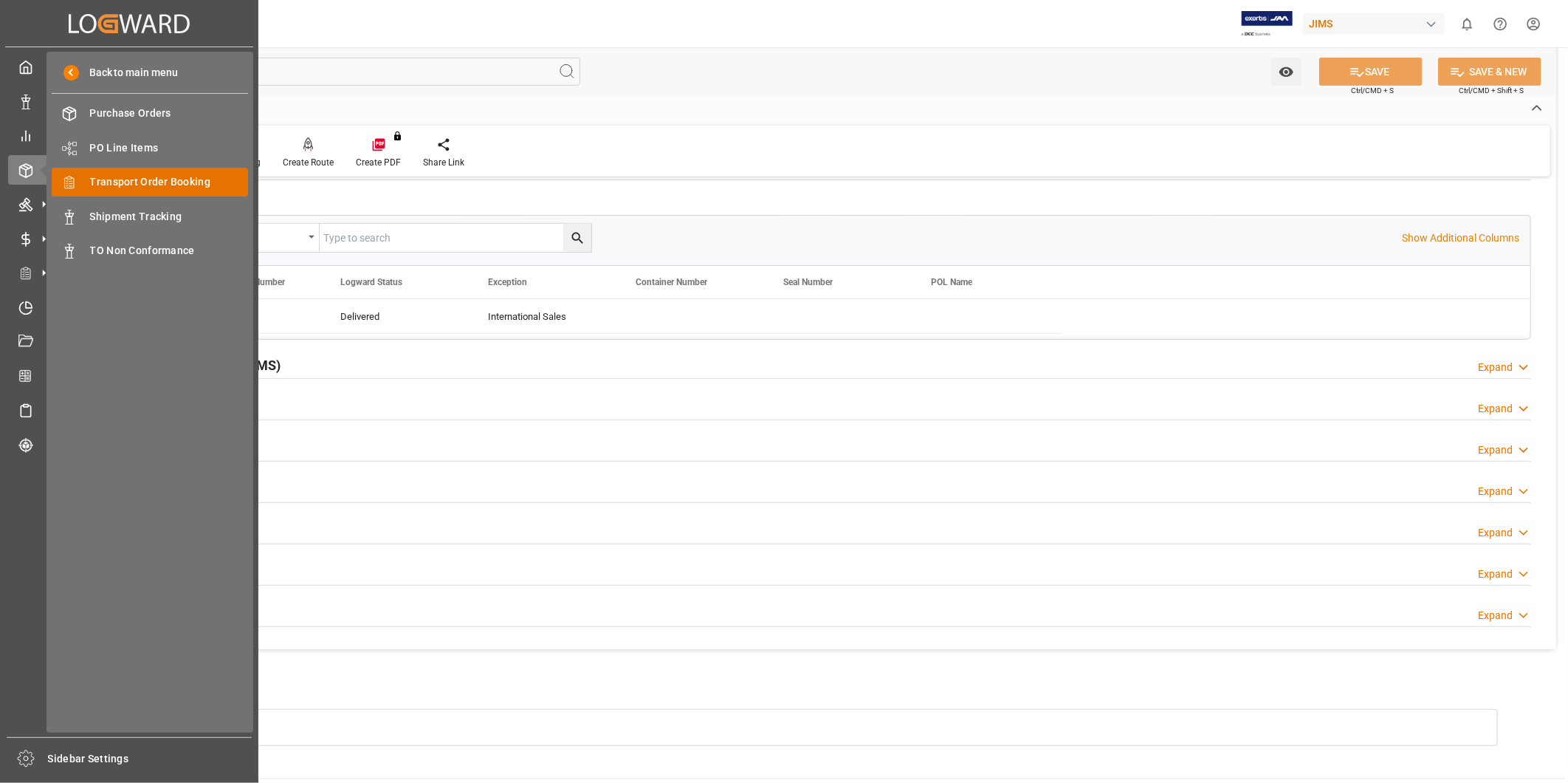
click at [160, 181] on span "Transport Order Booking" at bounding box center [170, 182] width 159 height 16
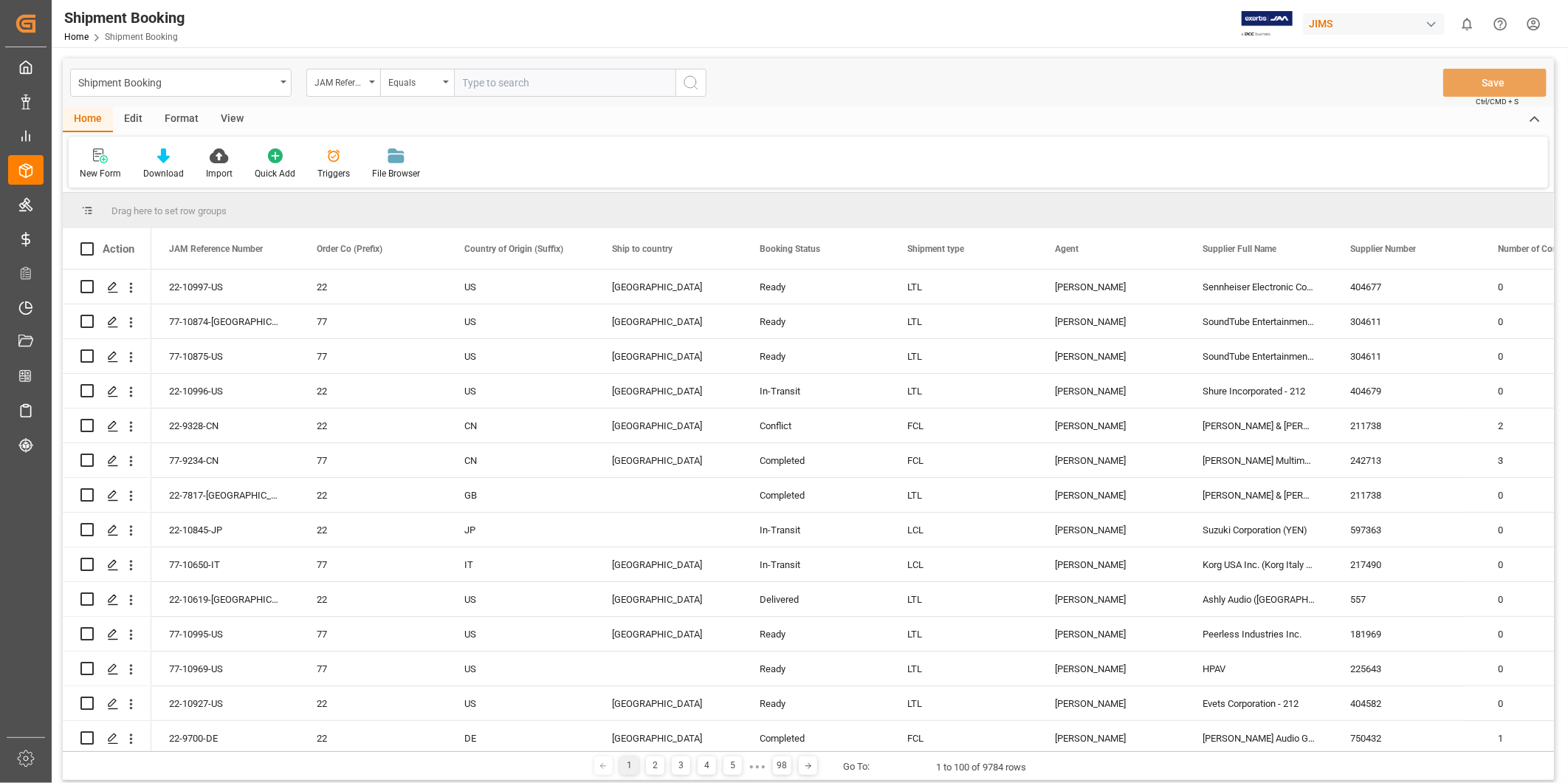
click at [498, 89] on input "text" at bounding box center [564, 82] width 221 height 28
paste input "22-10280-TT"
type input "22-10280-TT"
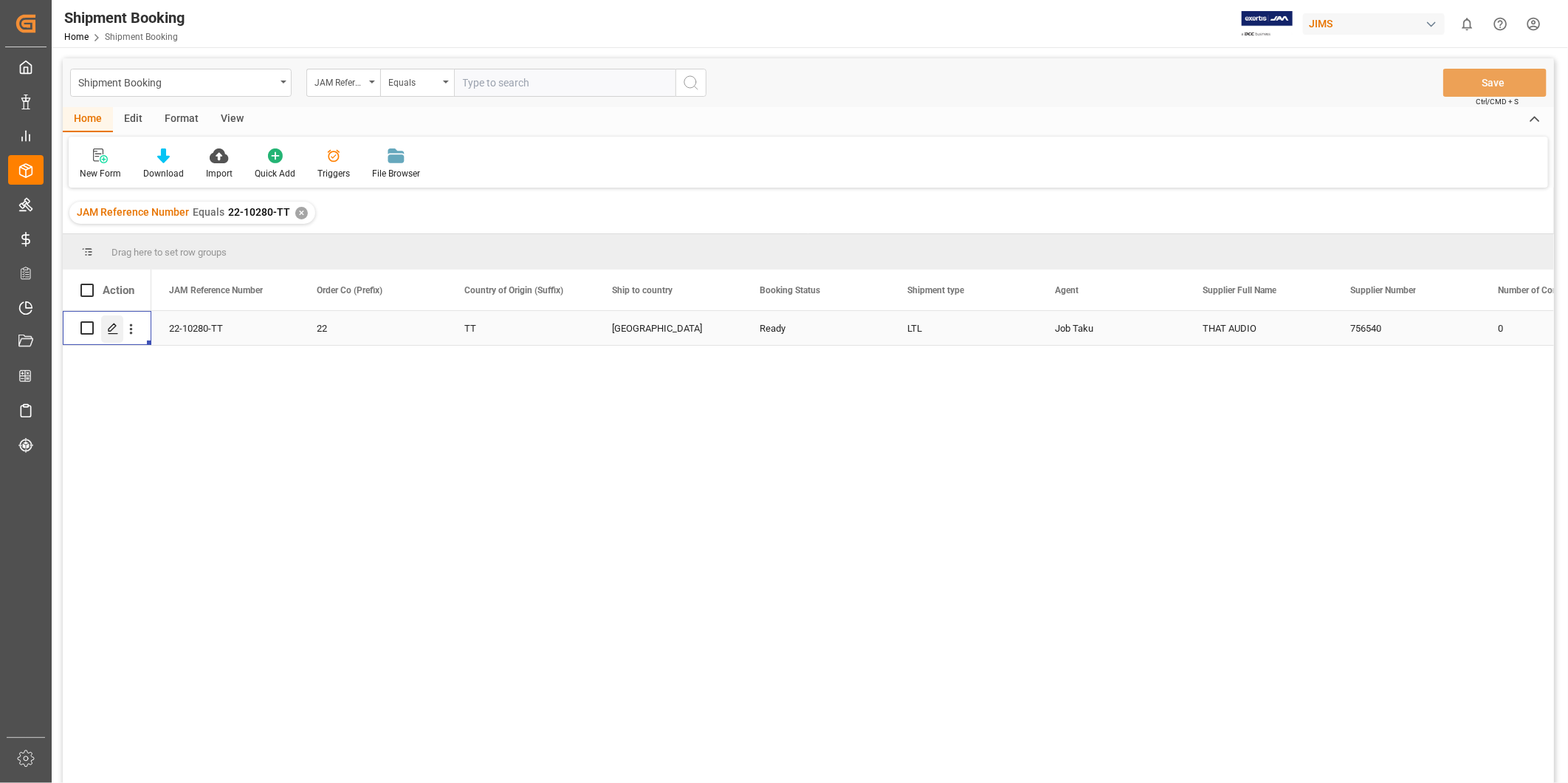
click at [114, 328] on icon "Press SPACE to select this row." at bounding box center [113, 328] width 12 height 12
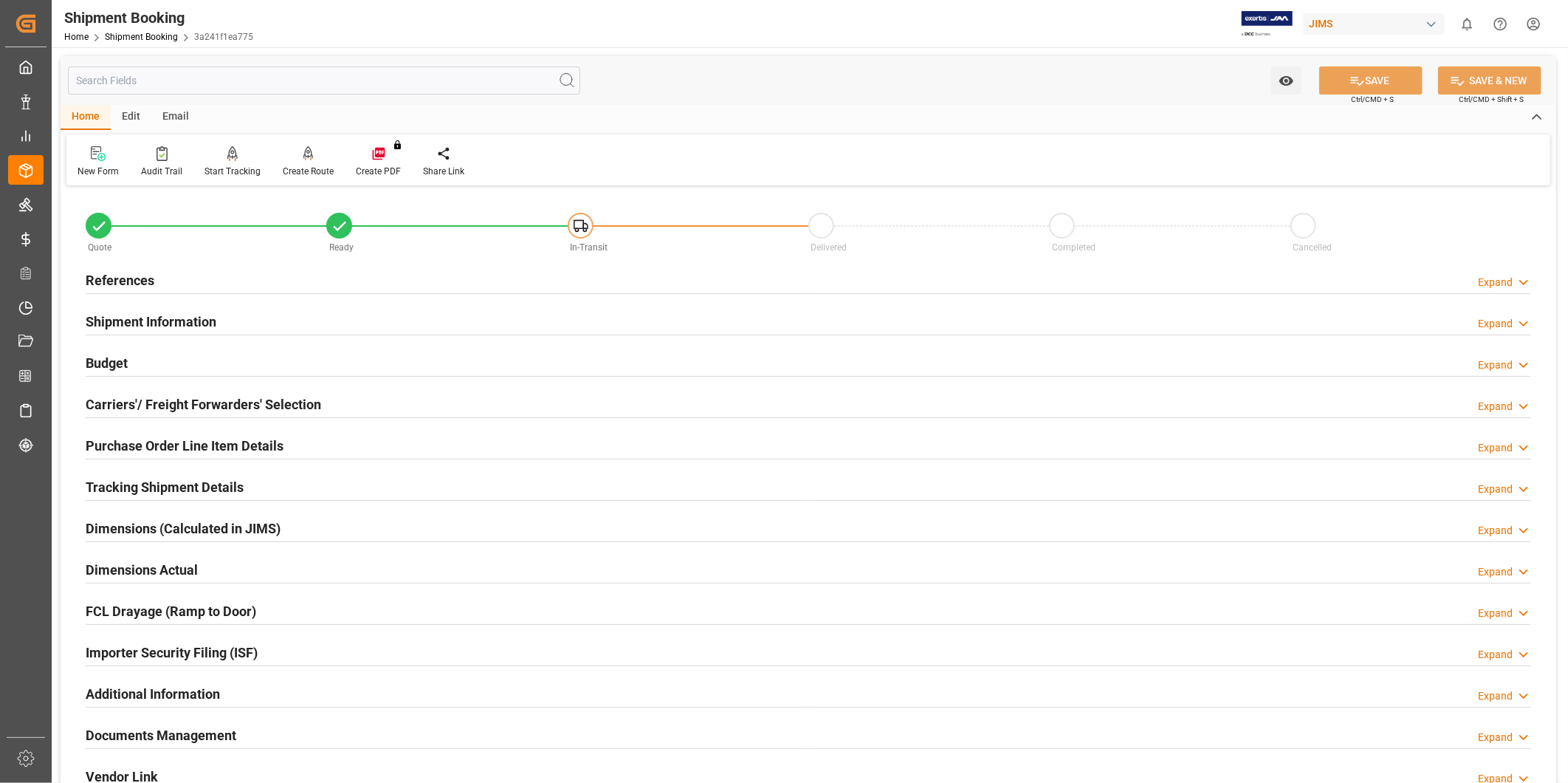
click at [199, 451] on h2 "Purchase Order Line Item Details" at bounding box center [184, 446] width 198 height 20
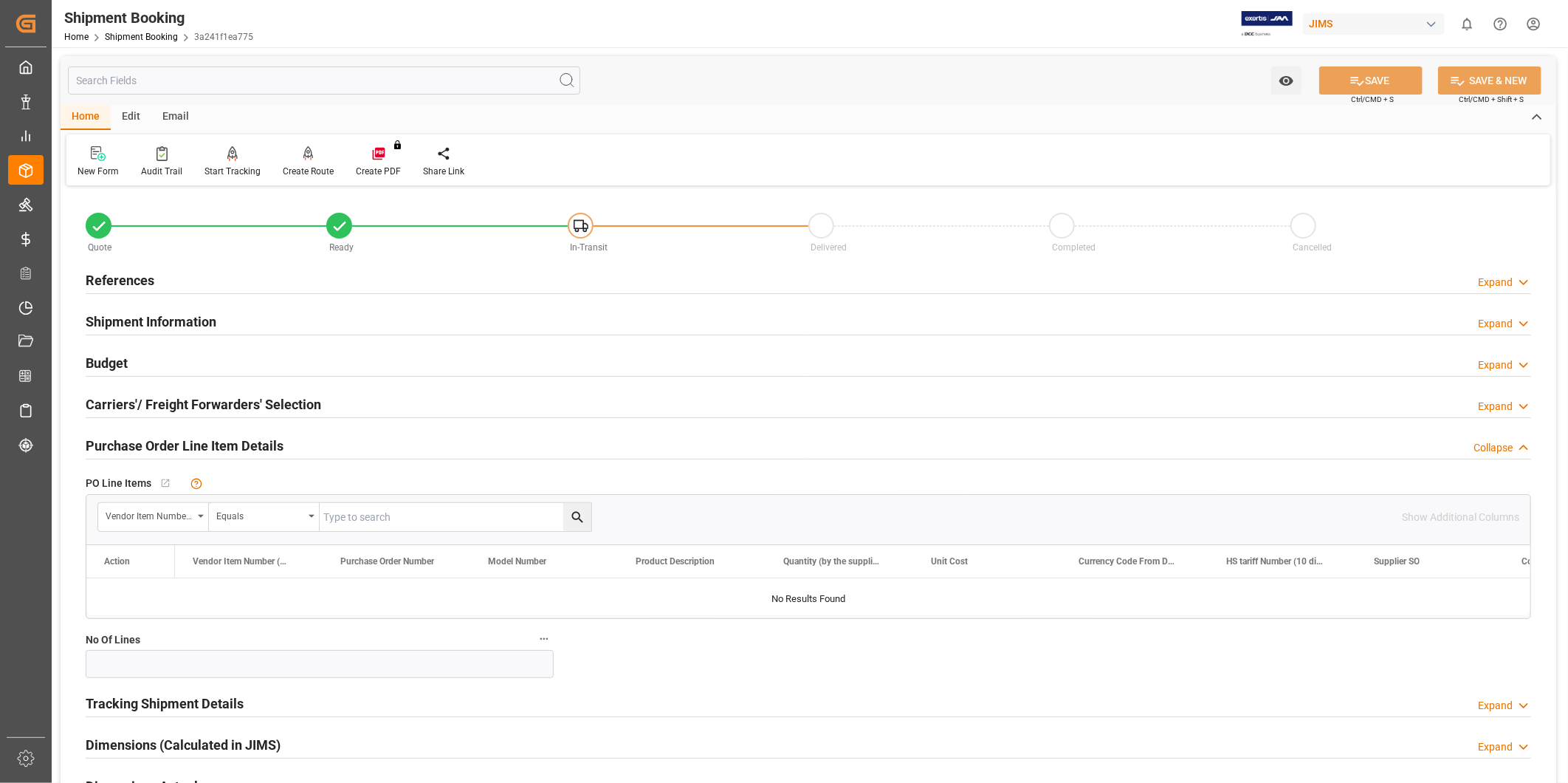
click at [199, 451] on h2 "Purchase Order Line Item Details" at bounding box center [184, 446] width 198 height 20
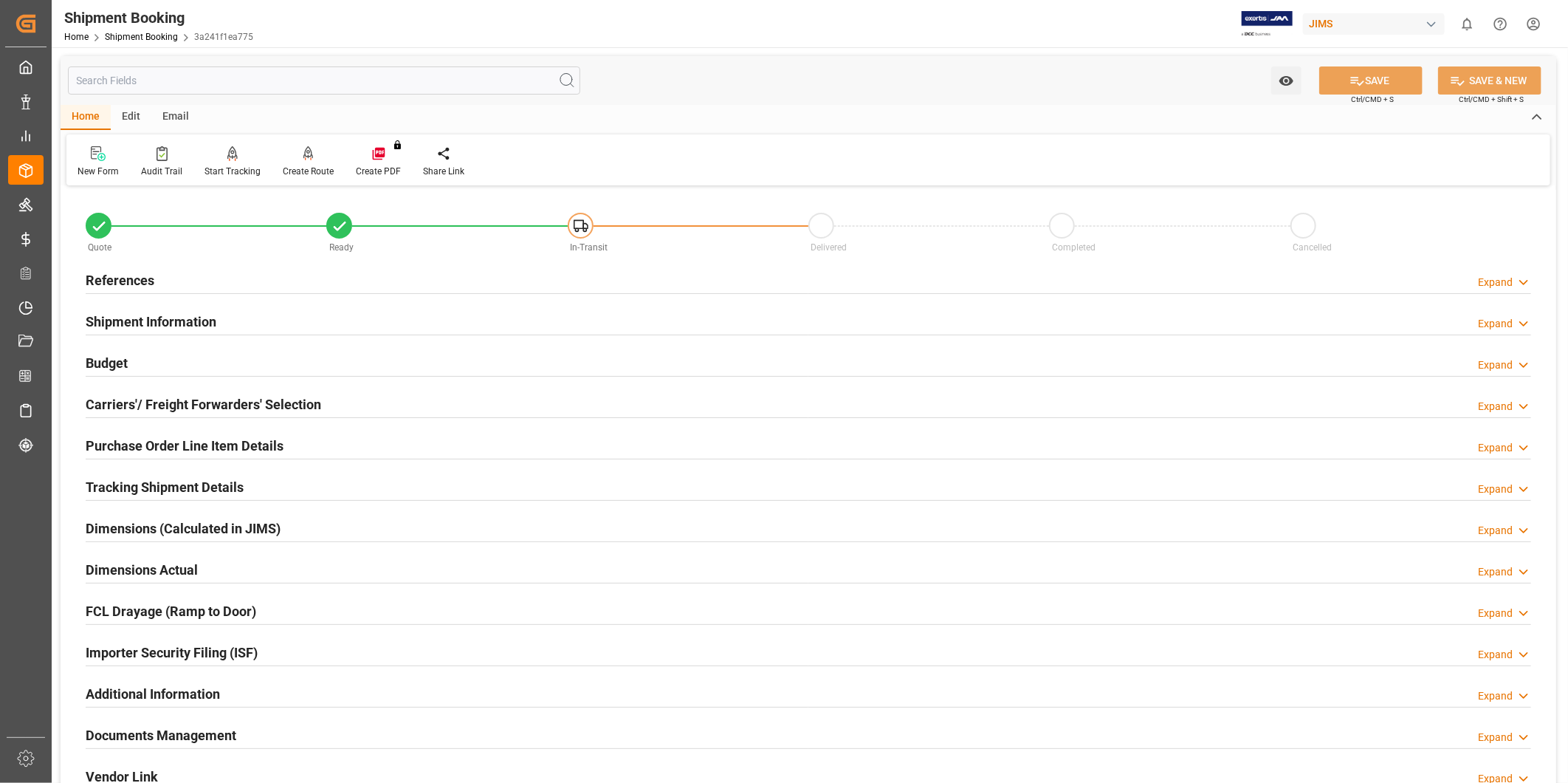
click at [172, 493] on h2 "Tracking Shipment Details" at bounding box center [164, 487] width 158 height 20
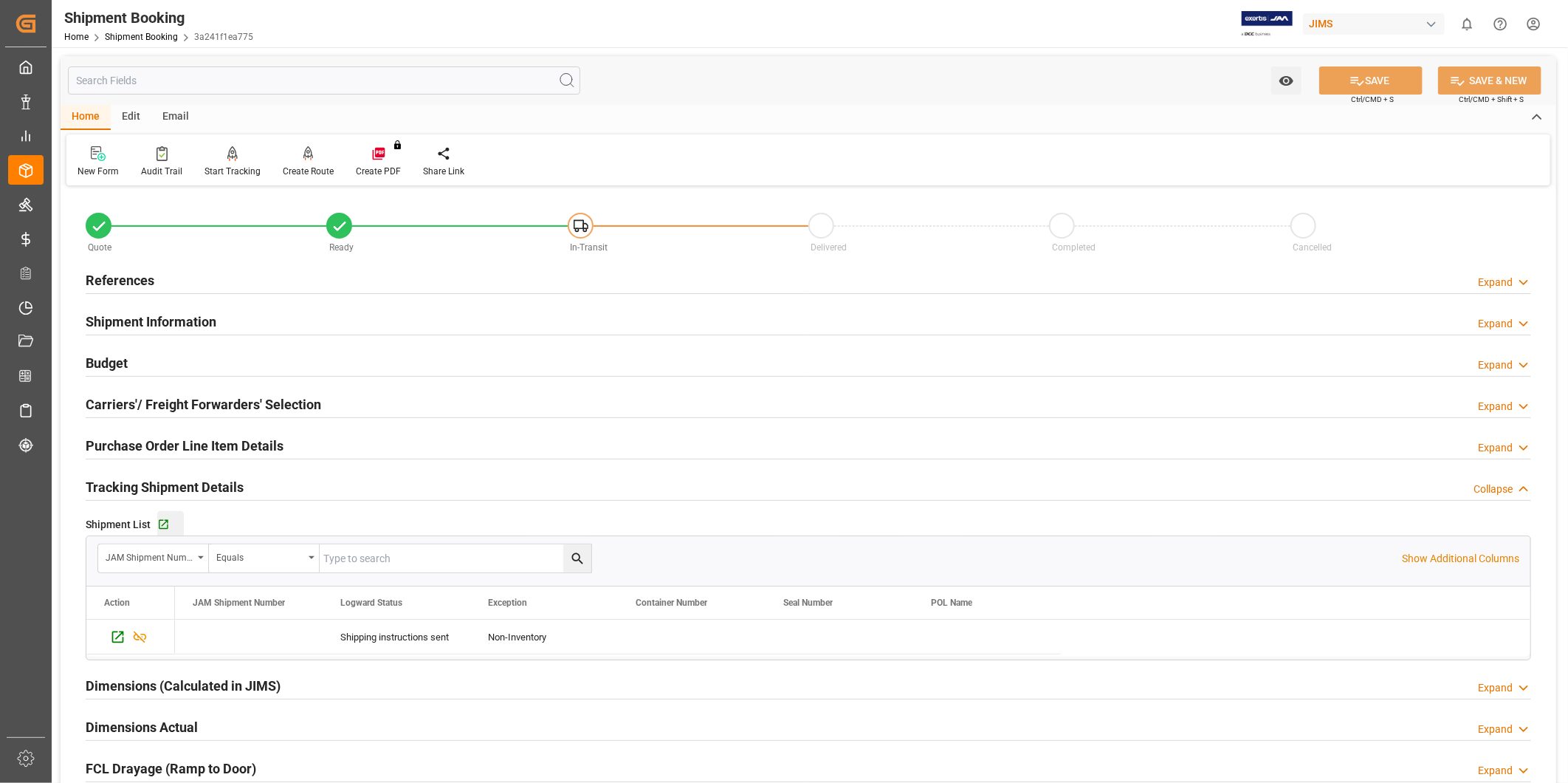
click at [172, 534] on button "Go to Shipment Tracking Grid" at bounding box center [170, 523] width 26 height 26
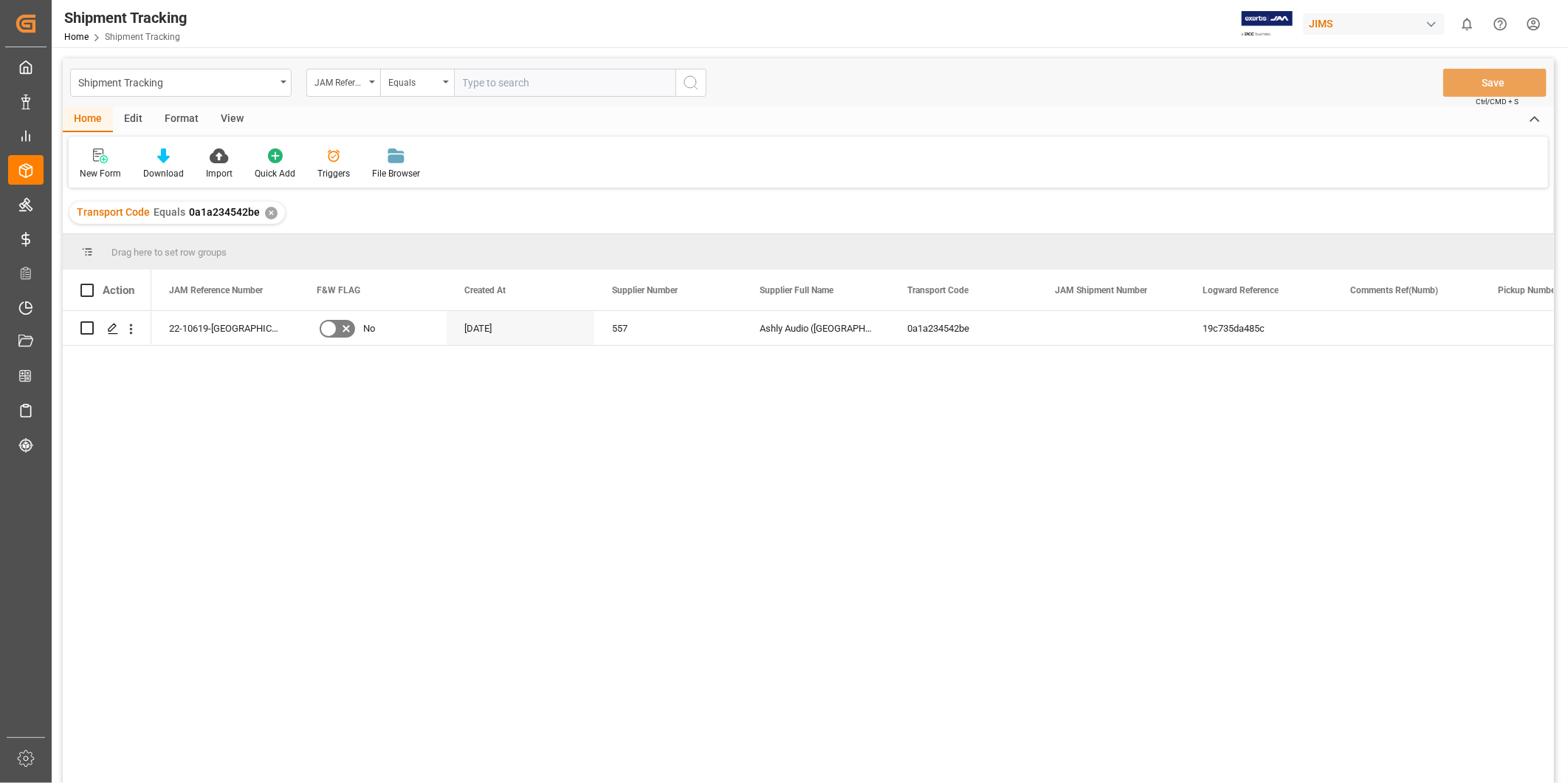
click at [227, 122] on div "View" at bounding box center [232, 120] width 45 height 25
click at [85, 171] on div "Default" at bounding box center [93, 173] width 28 height 14
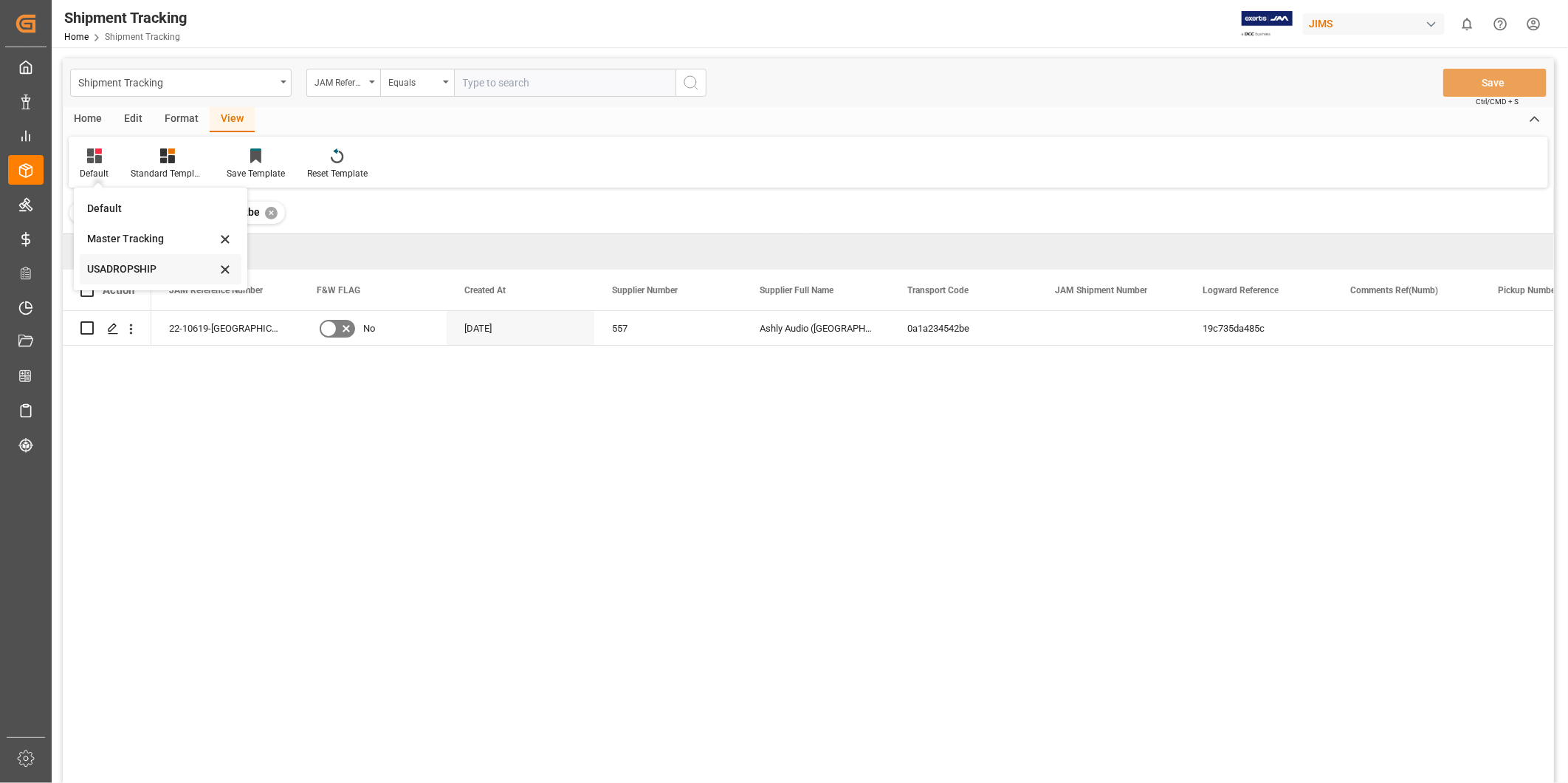
click at [127, 266] on div "USADROPSHIP" at bounding box center [152, 269] width 129 height 16
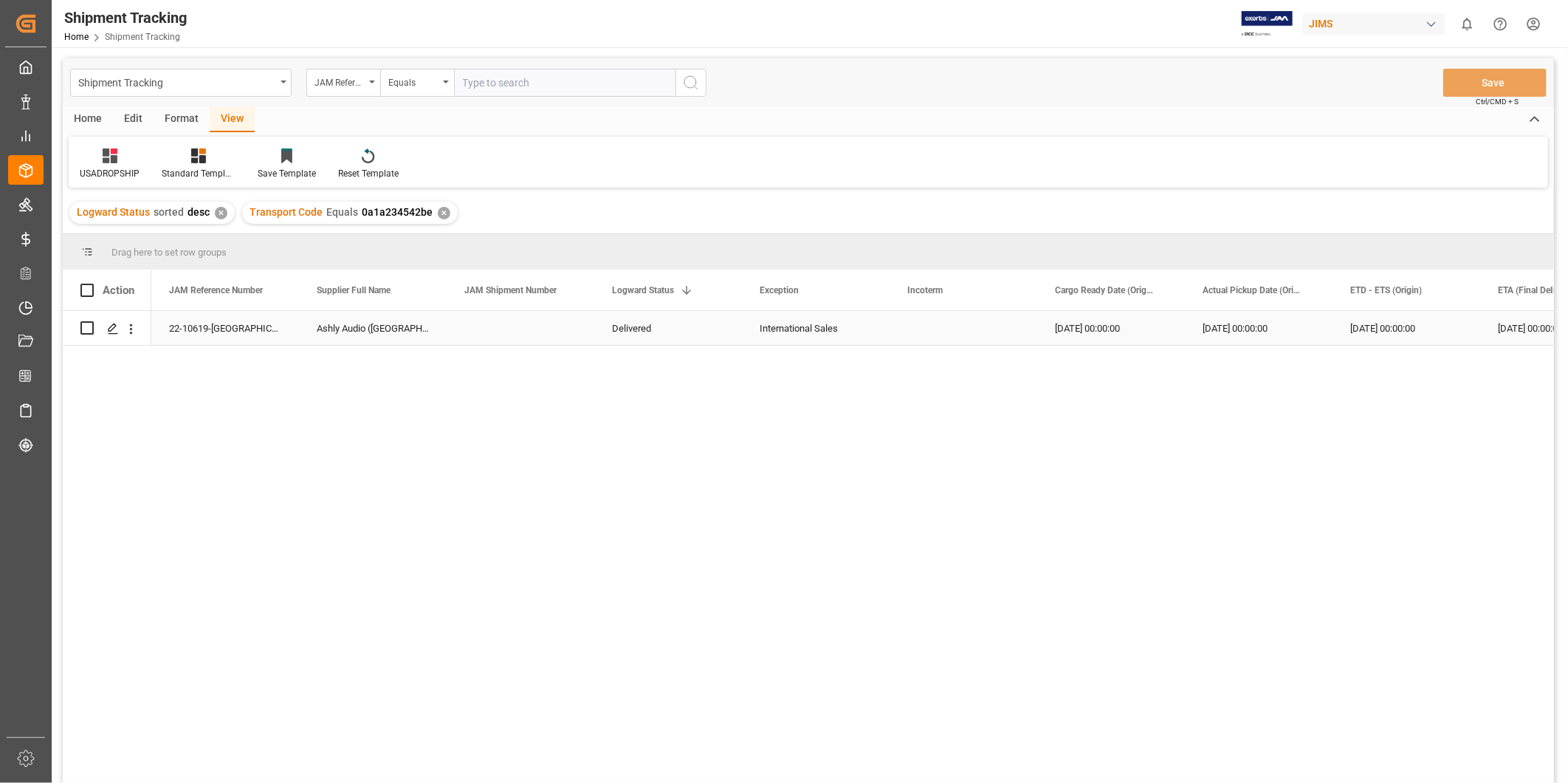
click at [972, 326] on div "Press SPACE to select this row." at bounding box center [963, 327] width 148 height 34
click at [852, 320] on div "International Sales" at bounding box center [815, 328] width 113 height 34
click at [867, 334] on icon "open menu" at bounding box center [862, 337] width 18 height 18
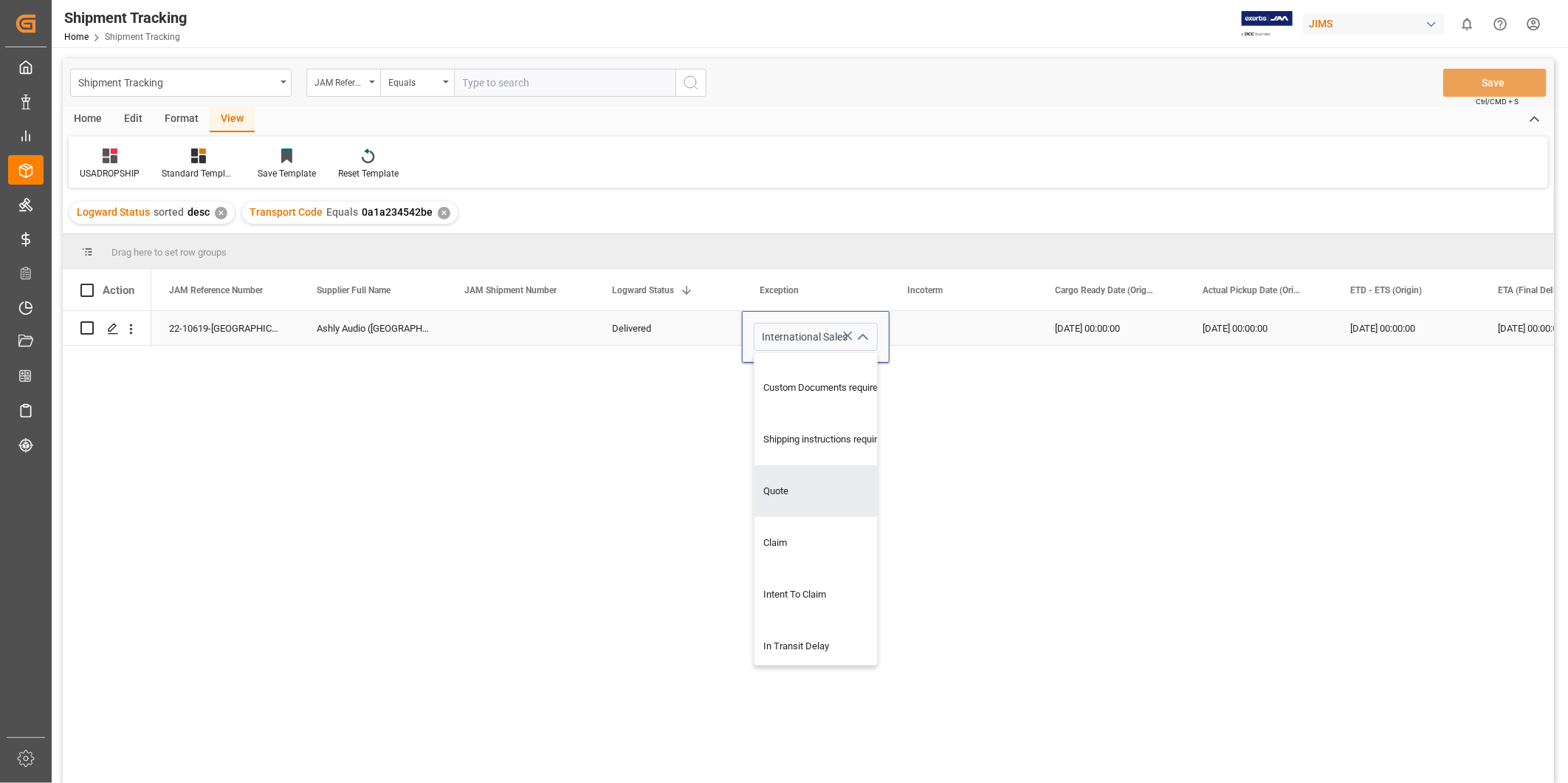
scroll to position [820, 0]
click at [816, 536] on div "Claim" at bounding box center [825, 540] width 142 height 52
type input "Claim"
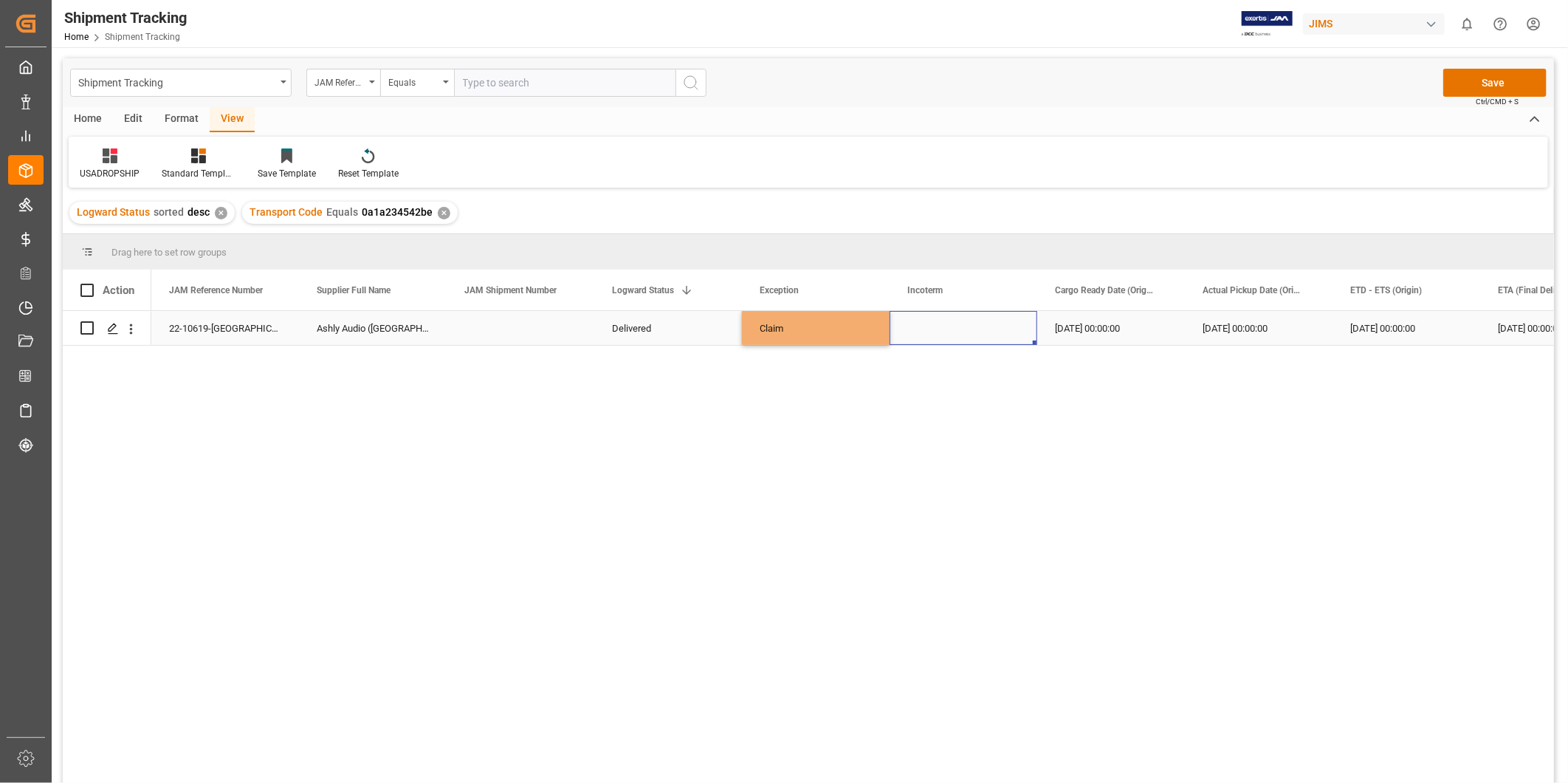
click at [997, 334] on div "Press SPACE to select this row." at bounding box center [963, 327] width 148 height 34
click at [1505, 84] on button "Save" at bounding box center [1494, 82] width 103 height 28
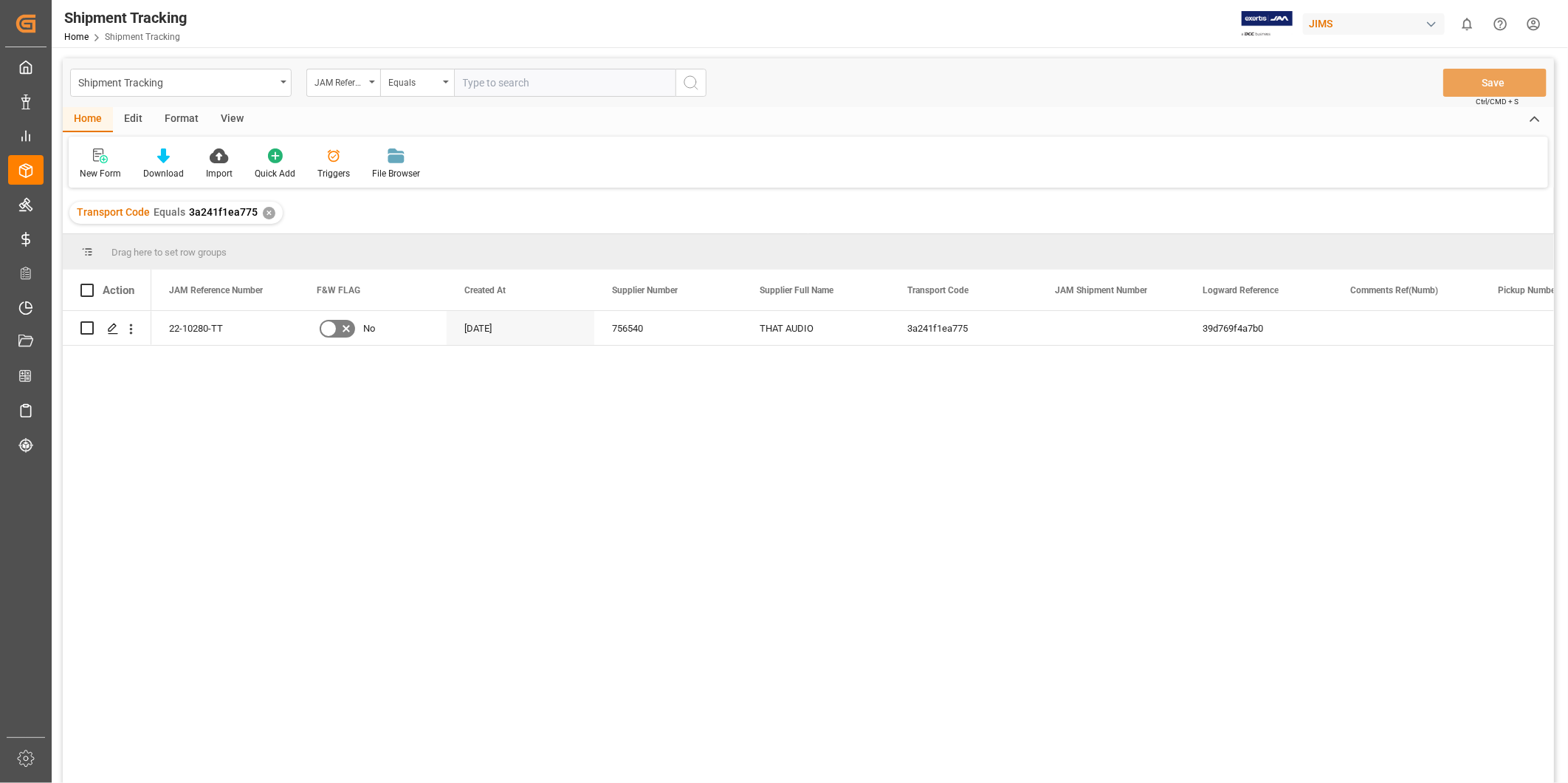
click at [236, 122] on div "View" at bounding box center [232, 120] width 45 height 25
click at [101, 168] on div "Default" at bounding box center [93, 173] width 28 height 14
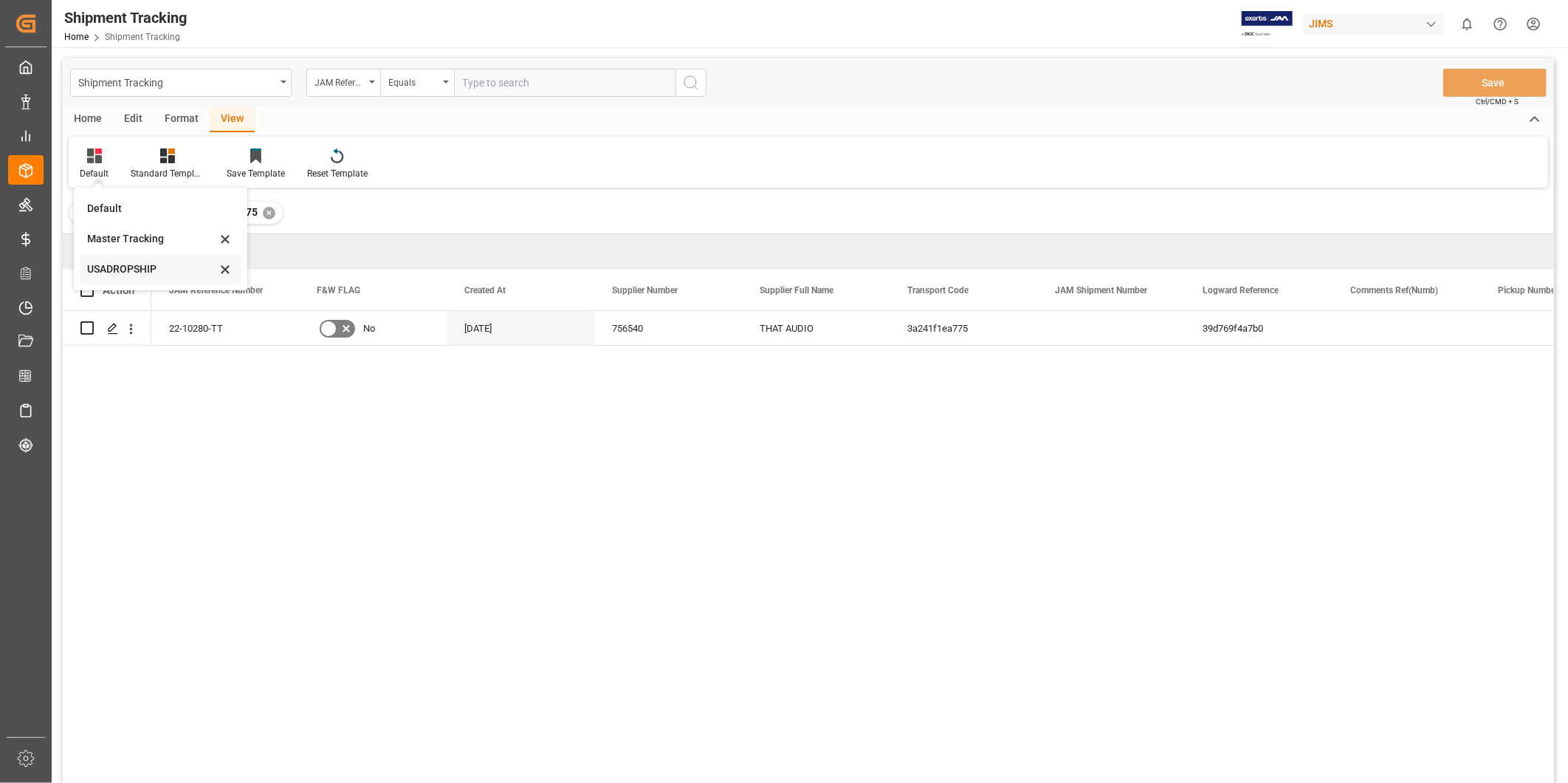
click at [114, 269] on div "USADROPSHIP" at bounding box center [152, 269] width 129 height 16
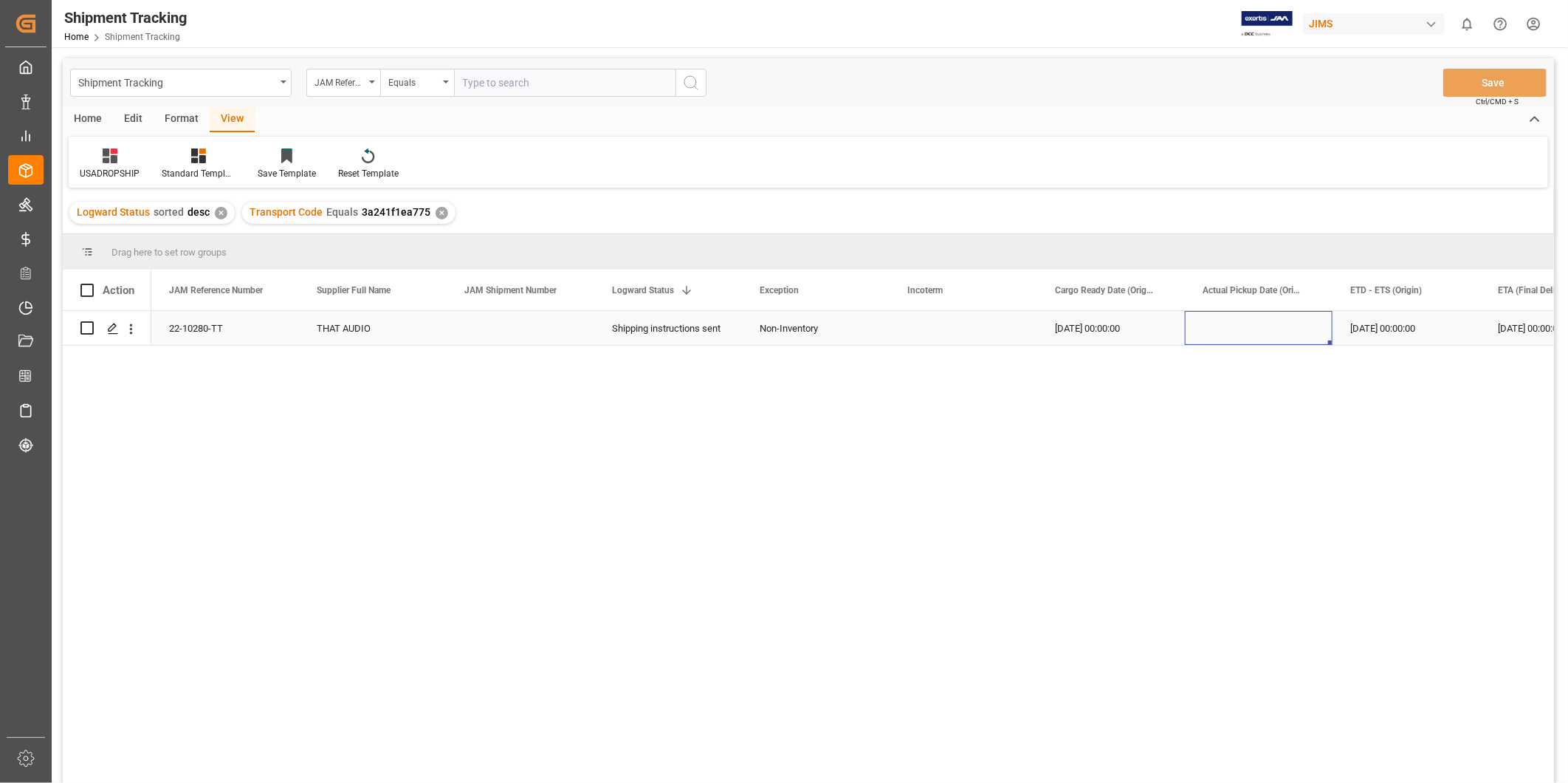
click at [1242, 327] on div "Press SPACE to select this row." at bounding box center [1258, 327] width 148 height 34
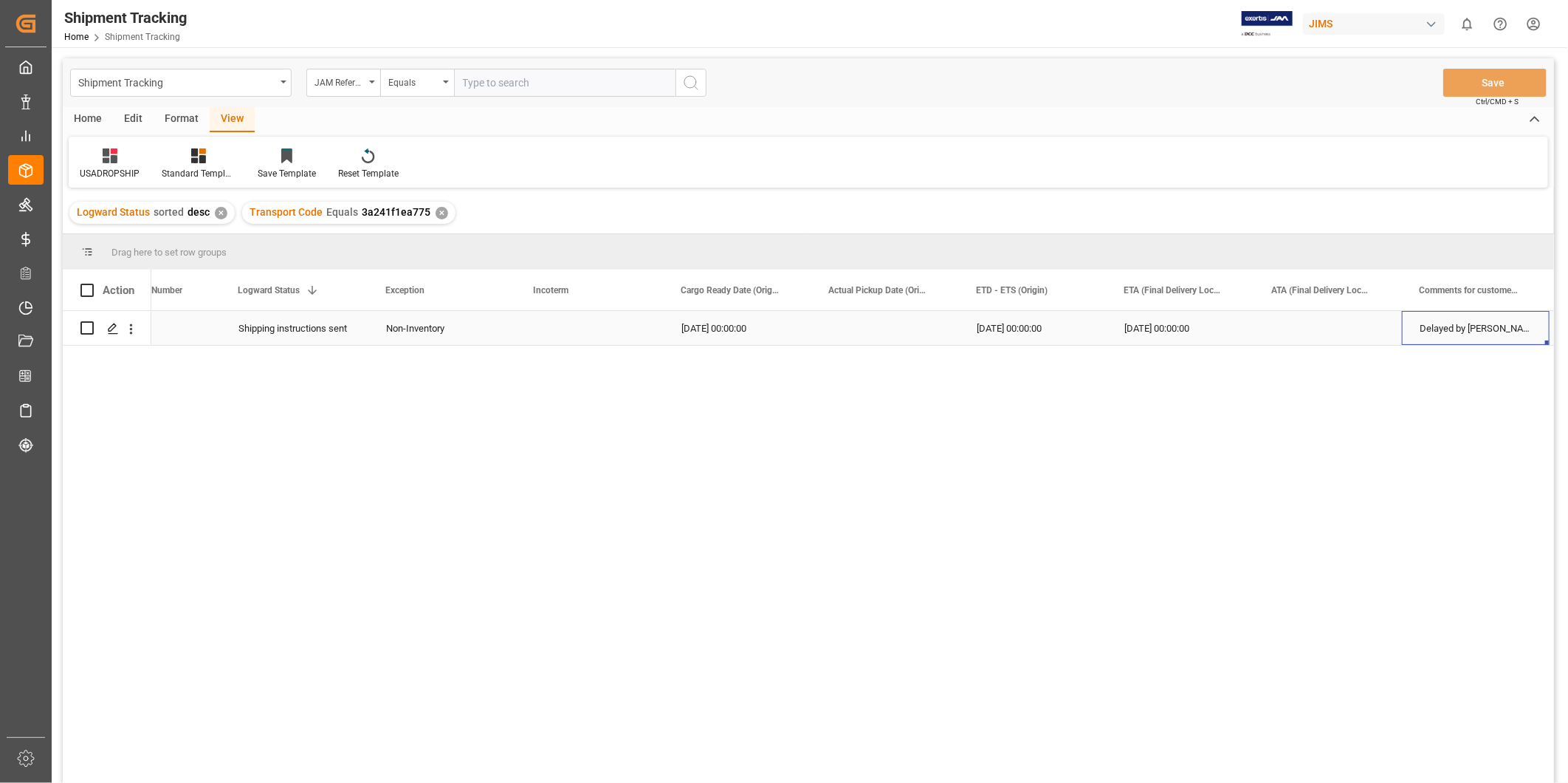
scroll to position [0, 521]
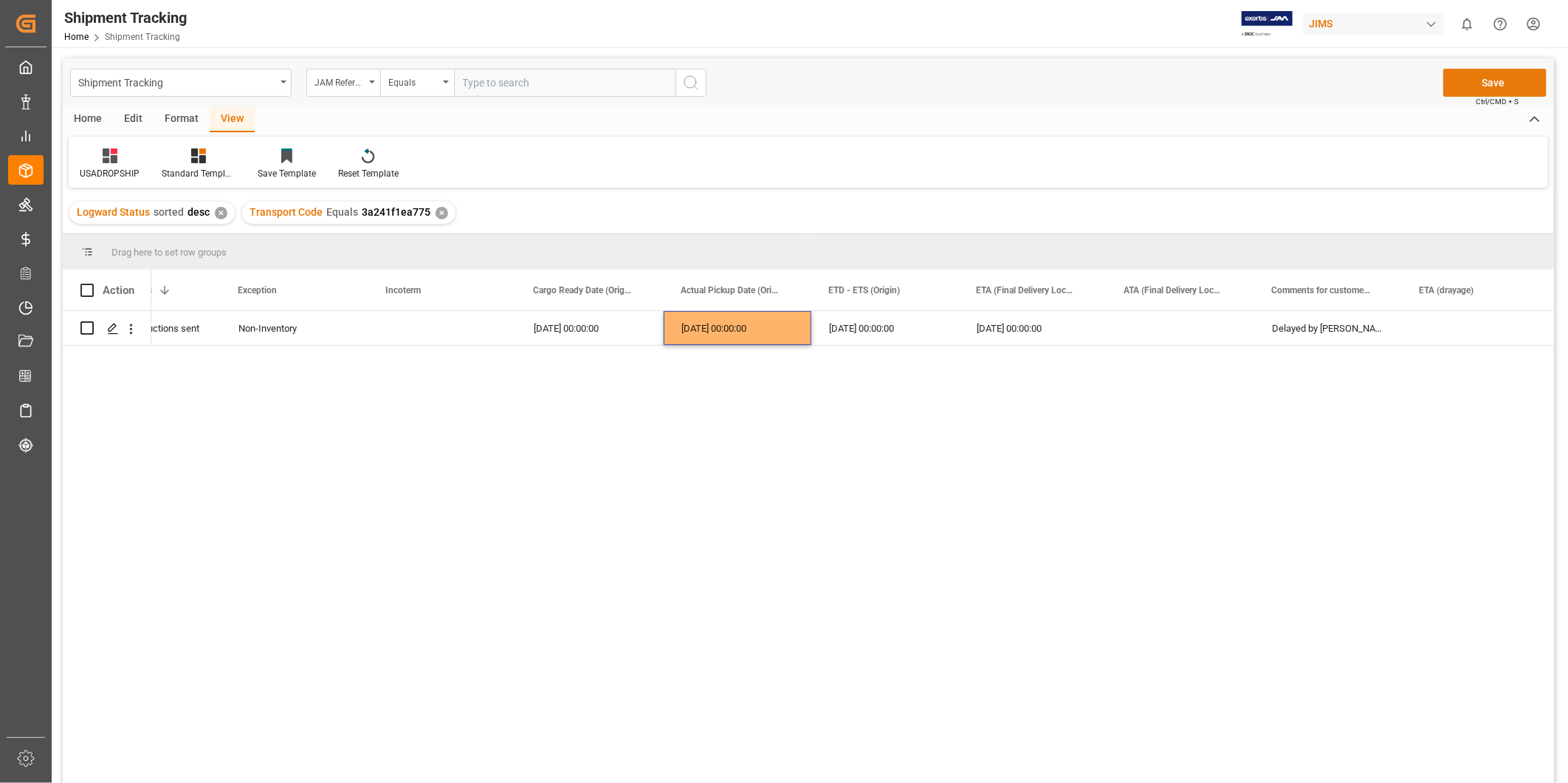
click at [1502, 79] on button "Save" at bounding box center [1494, 82] width 103 height 28
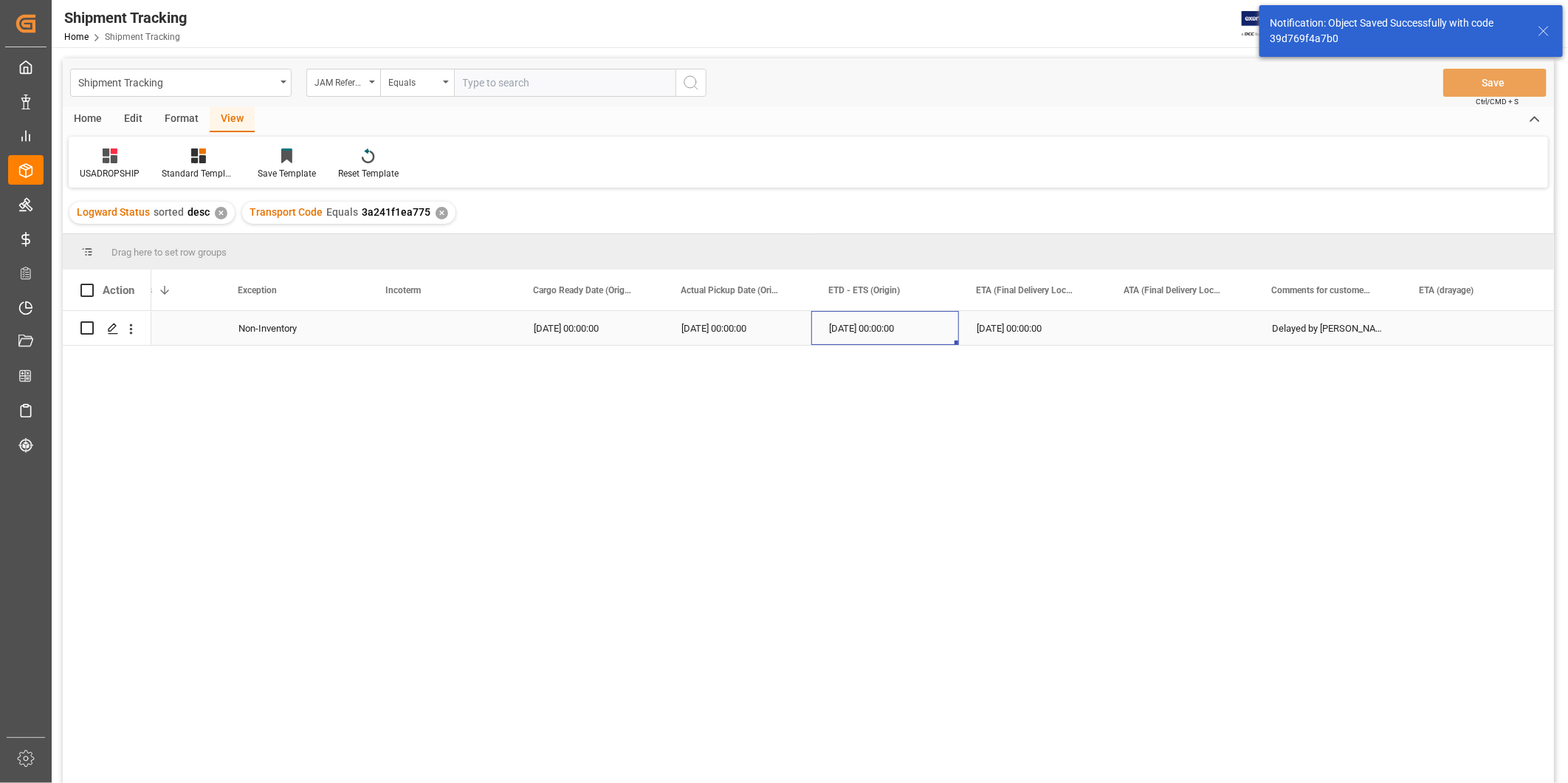
click at [815, 325] on div "09-07-2025 00:00:00" at bounding box center [885, 327] width 148 height 34
